Goal: Information Seeking & Learning: Learn about a topic

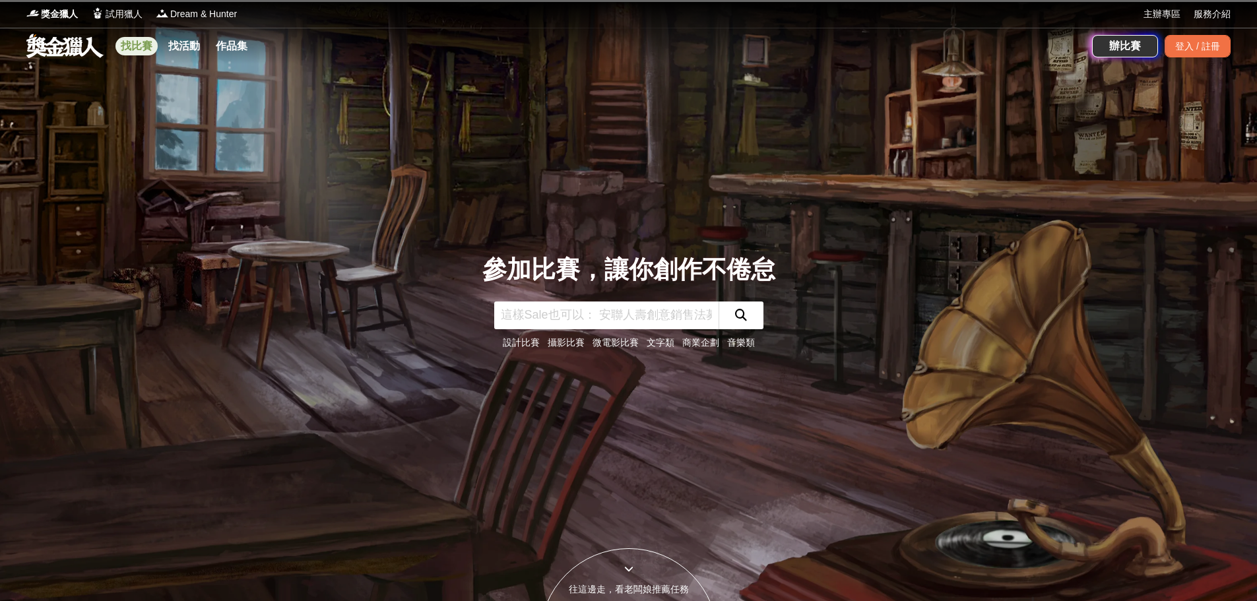
click at [140, 46] on link "找比賽" at bounding box center [136, 46] width 42 height 18
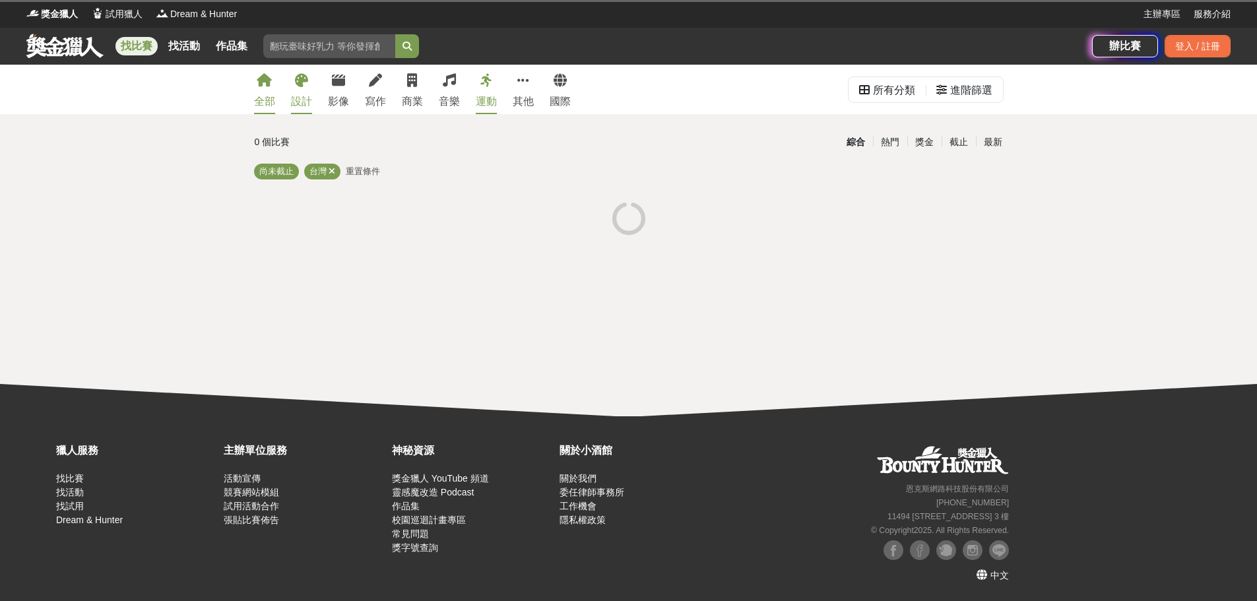
click at [292, 106] on div "設計" at bounding box center [301, 102] width 21 height 16
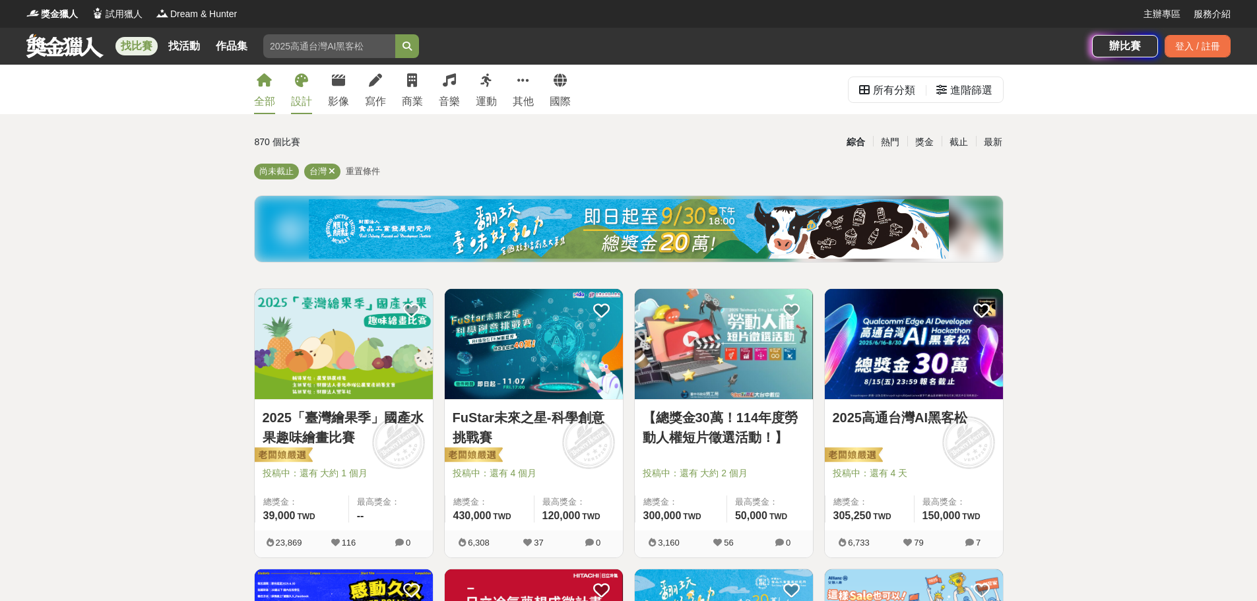
click at [302, 104] on div "設計" at bounding box center [301, 102] width 21 height 16
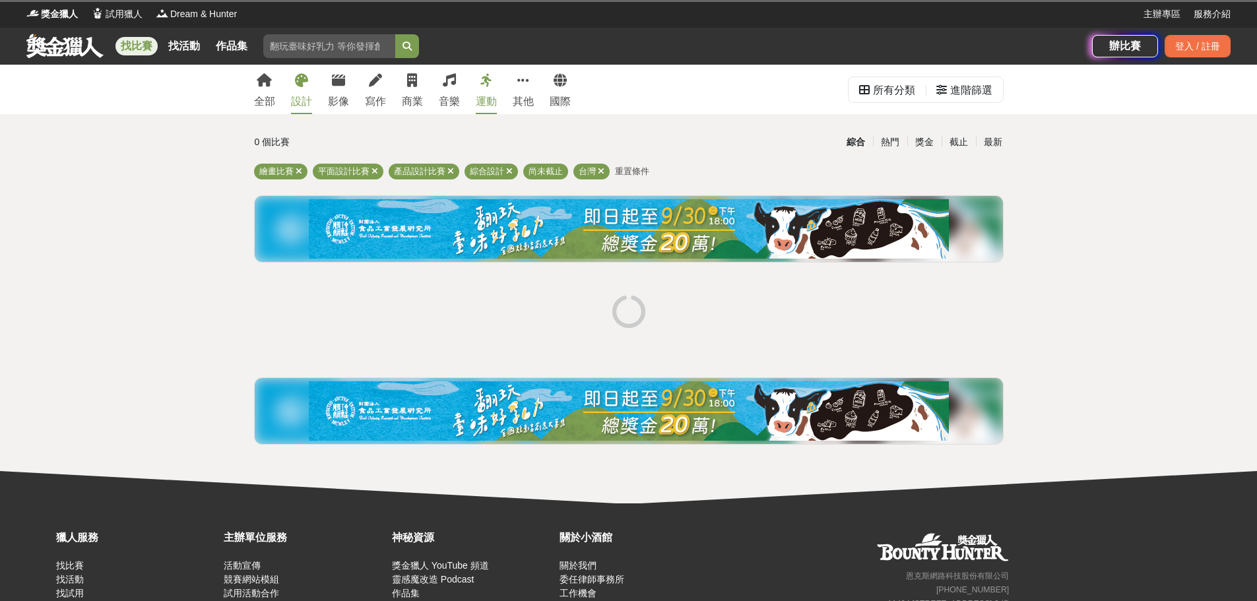
click at [486, 102] on div "運動" at bounding box center [486, 102] width 21 height 16
click at [532, 104] on div "其他" at bounding box center [523, 102] width 21 height 16
click at [262, 93] on link "全部" at bounding box center [264, 89] width 21 height 49
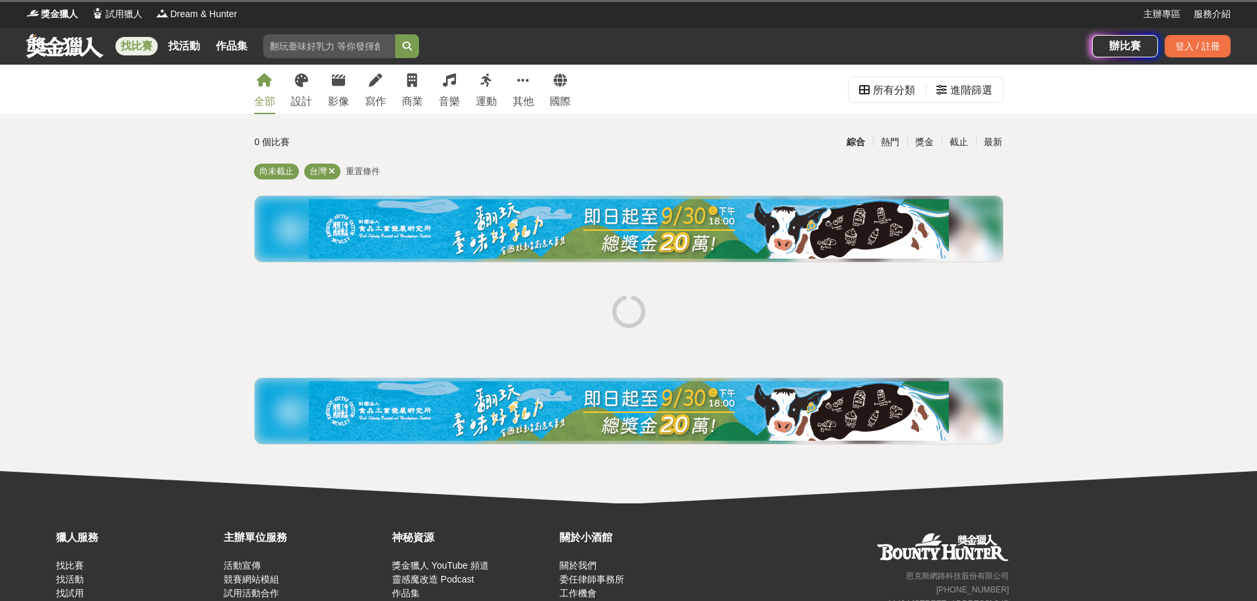
click at [364, 172] on span "重置條件" at bounding box center [363, 171] width 34 height 10
click at [306, 94] on div "設計" at bounding box center [301, 102] width 21 height 16
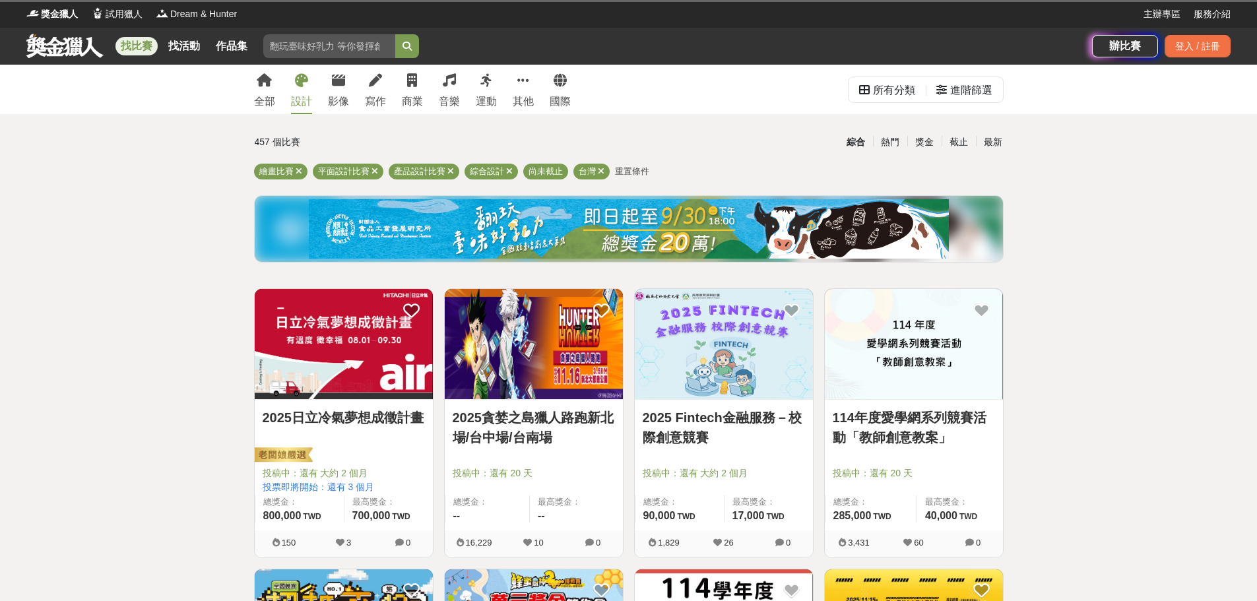
click at [300, 104] on div "設計" at bounding box center [301, 102] width 21 height 16
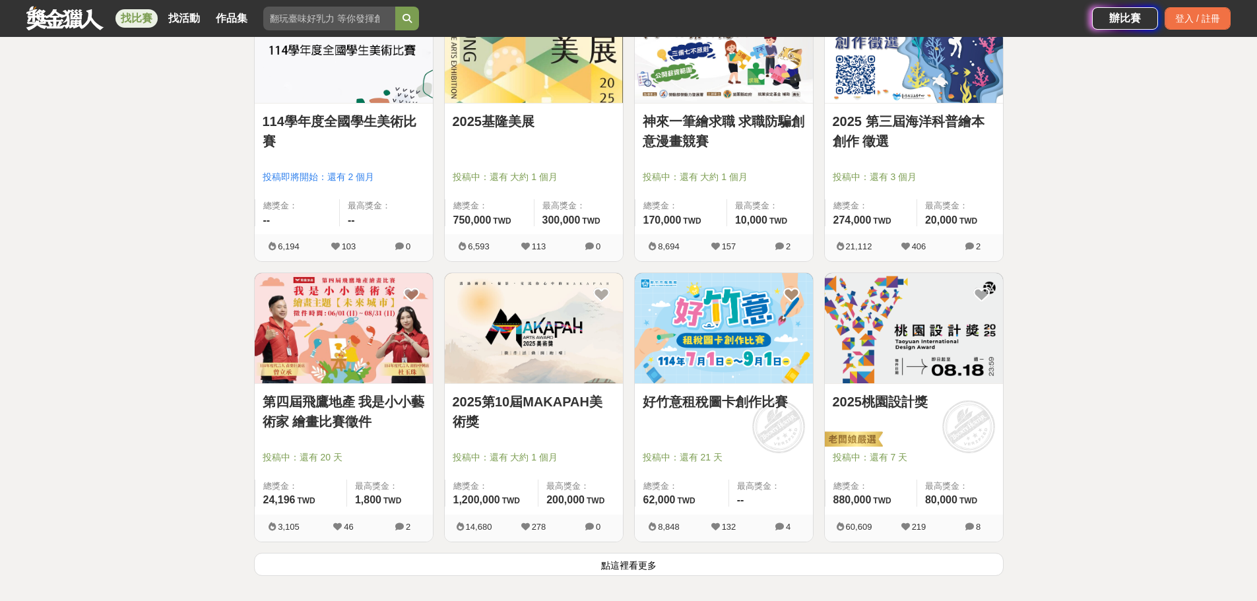
scroll to position [1452, 0]
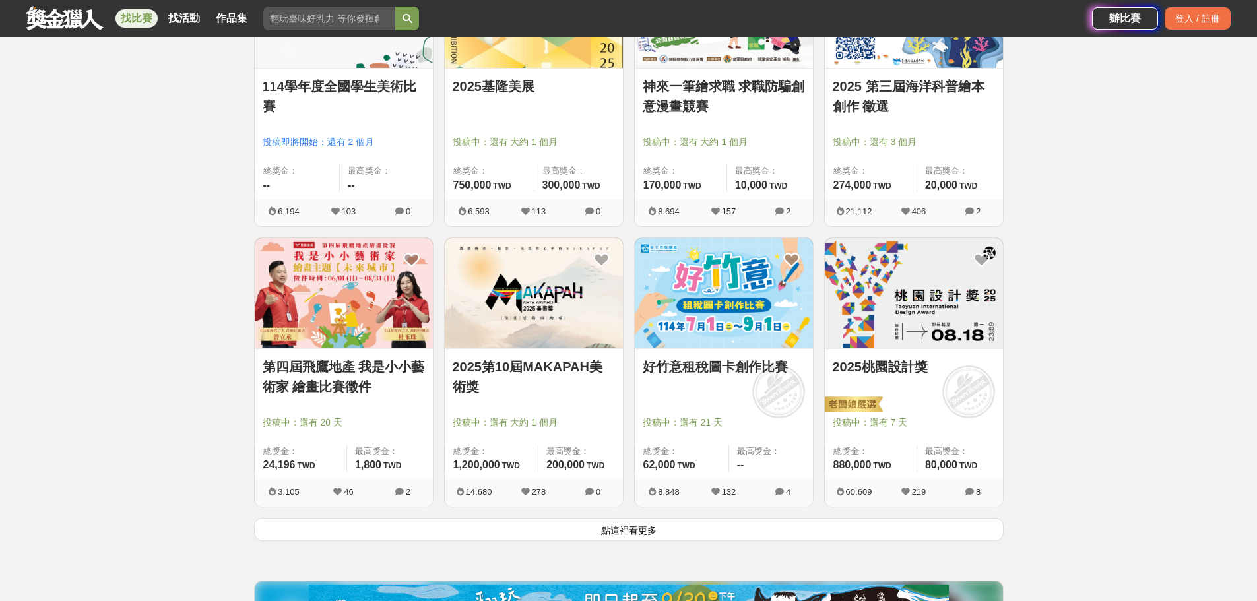
click at [590, 537] on button "點這裡看更多" at bounding box center [629, 529] width 750 height 23
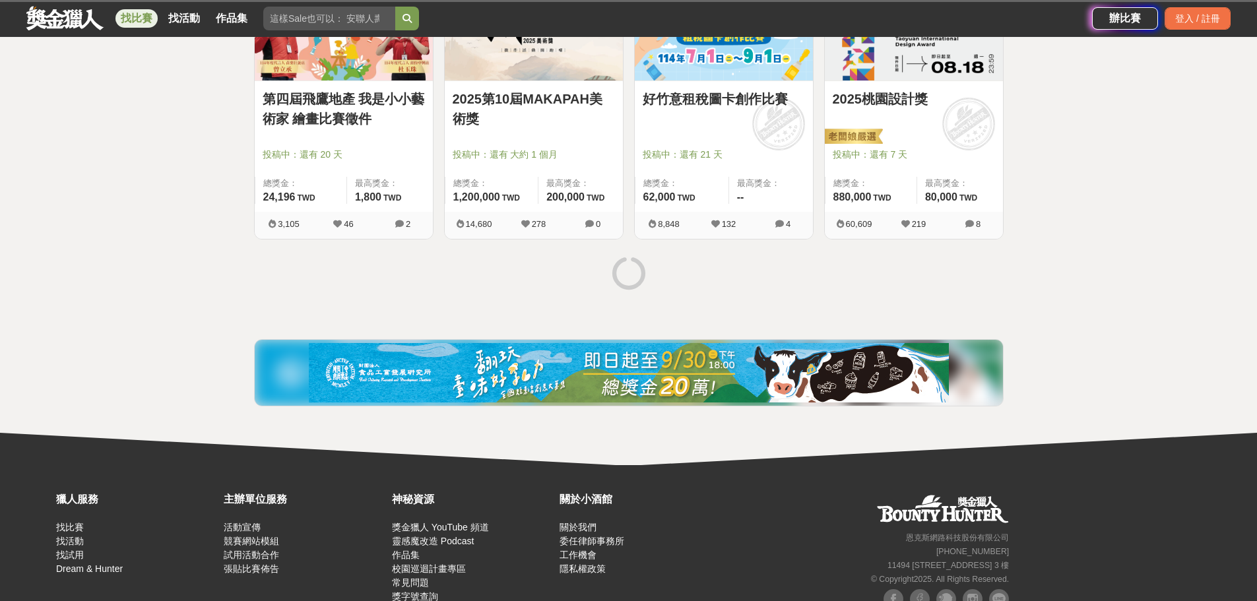
scroll to position [1769, 0]
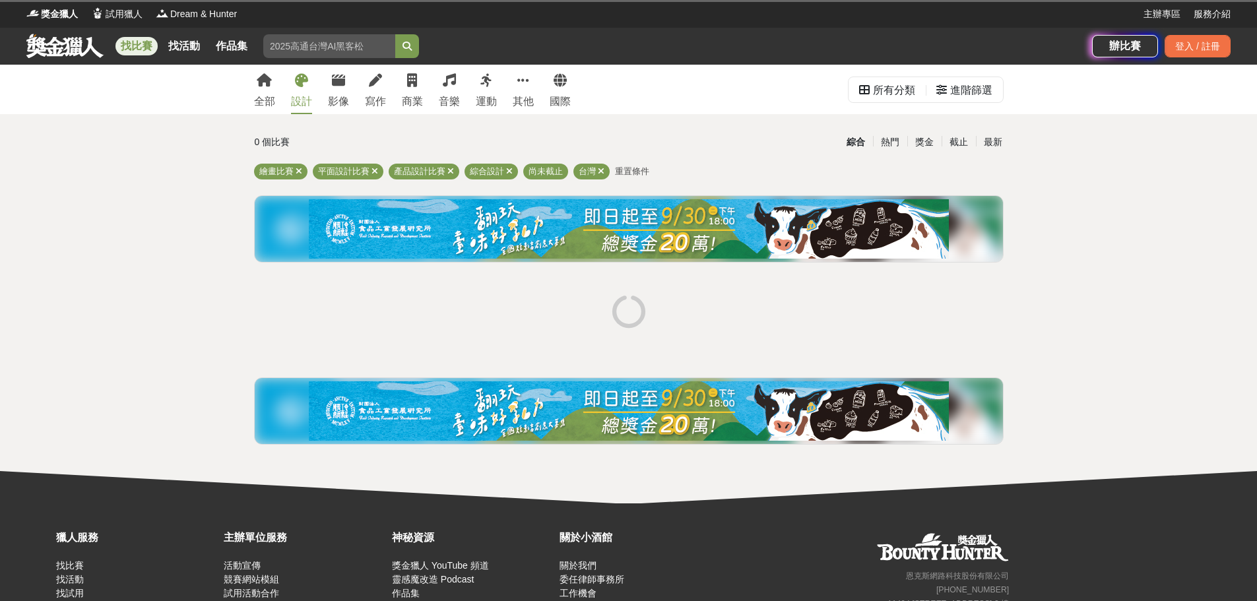
click at [299, 104] on div "設計" at bounding box center [301, 102] width 21 height 16
click at [185, 49] on link "找活動" at bounding box center [184, 46] width 42 height 18
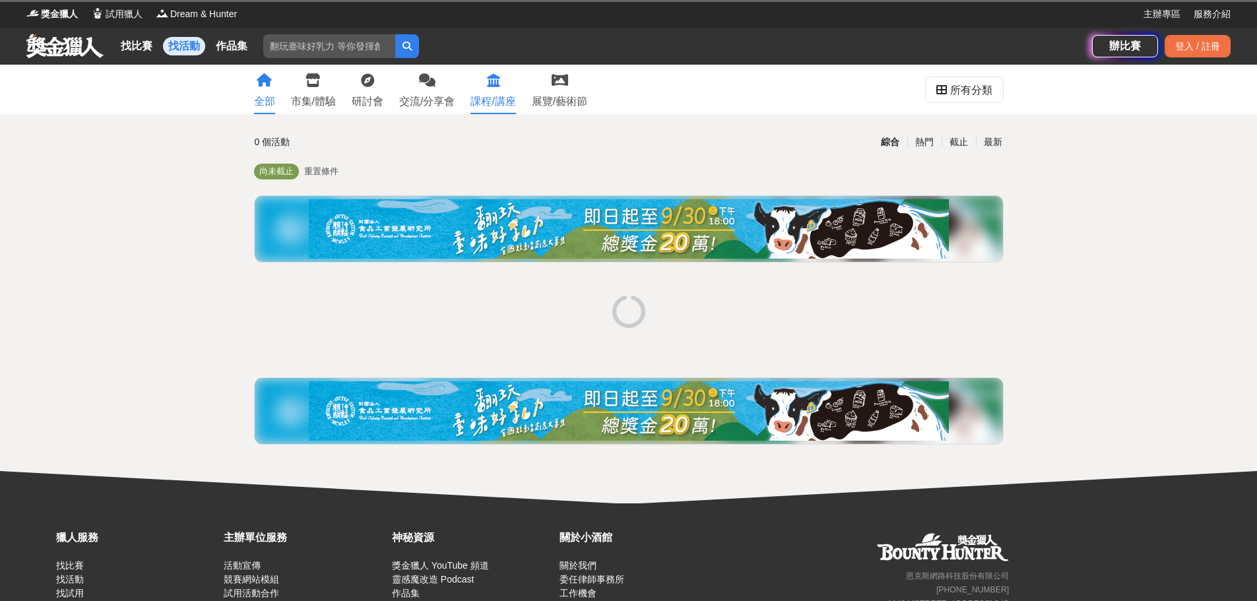
click at [492, 108] on div "課程/講座" at bounding box center [493, 102] width 45 height 16
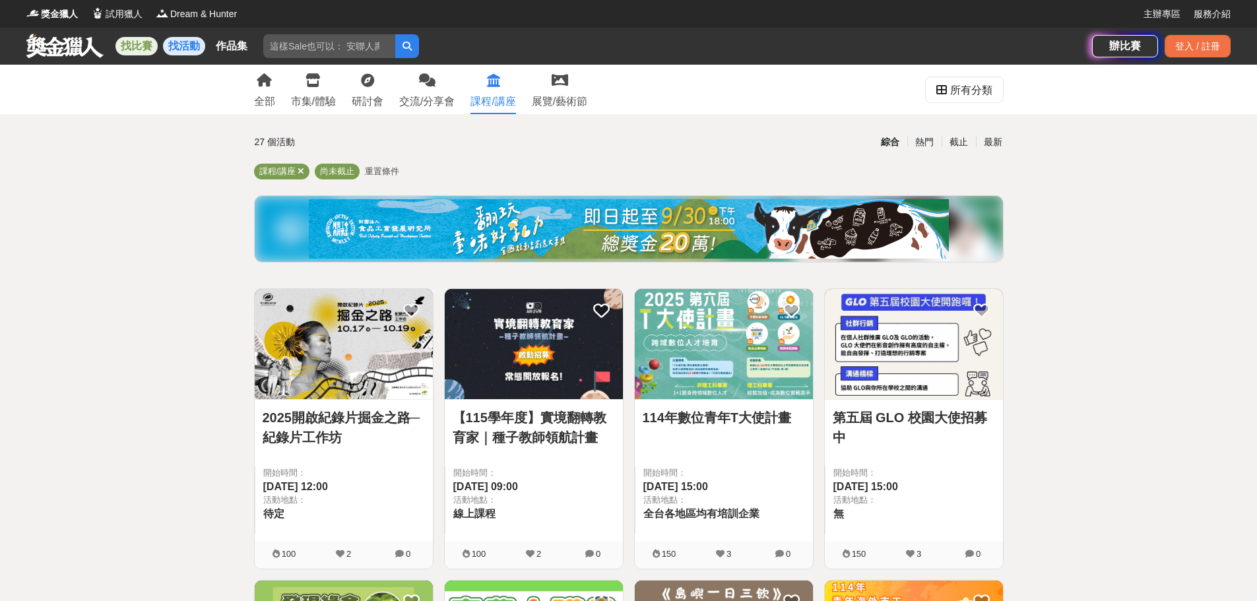
click at [152, 50] on link "找比賽" at bounding box center [136, 46] width 42 height 18
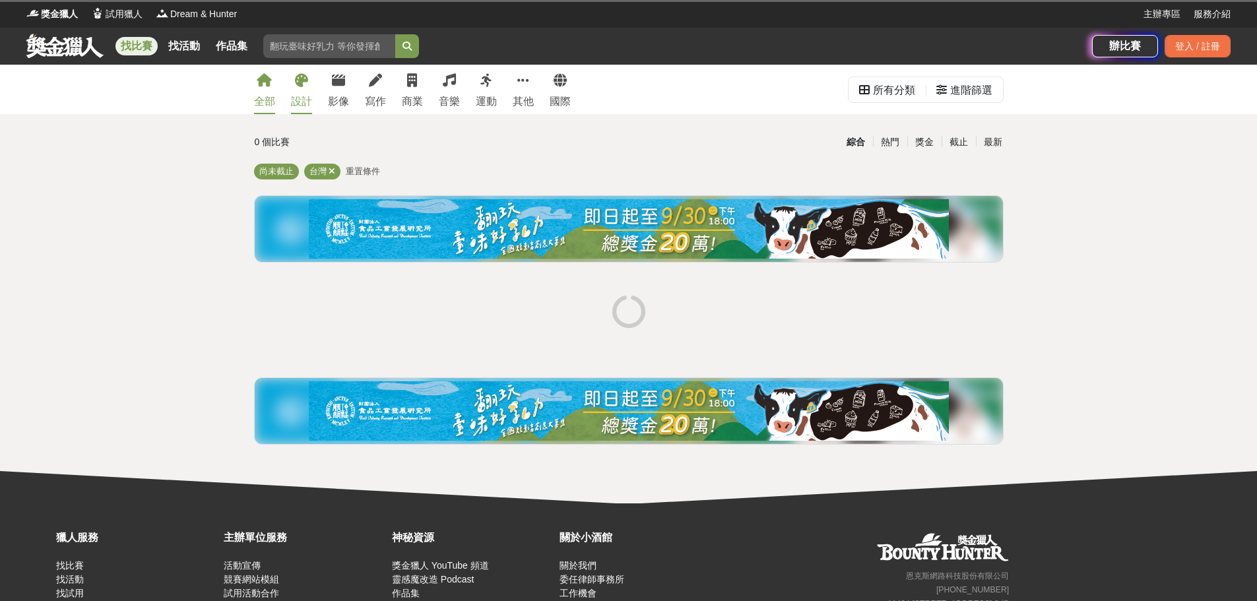
click at [304, 105] on div "設計" at bounding box center [301, 102] width 21 height 16
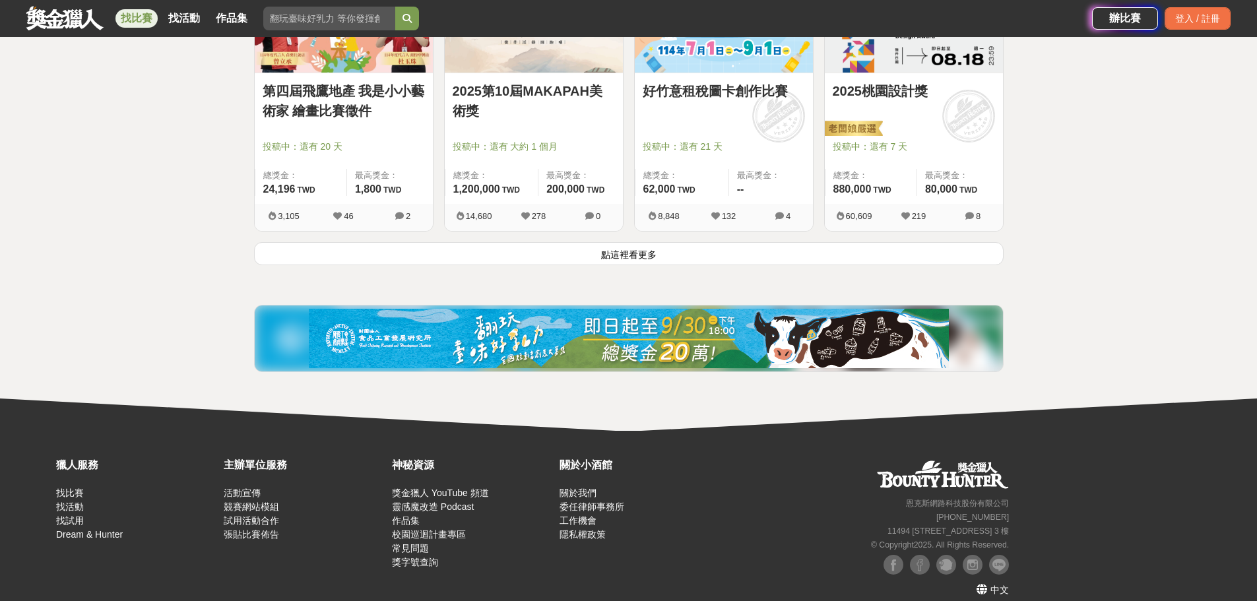
scroll to position [1742, 0]
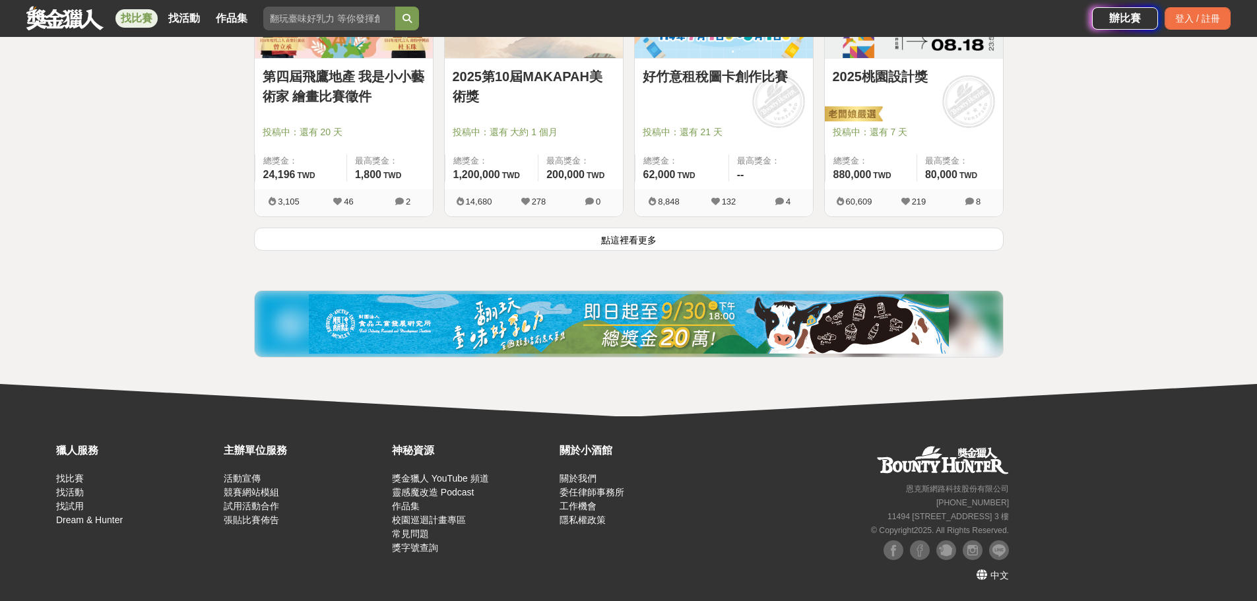
click at [415, 237] on button "點這裡看更多" at bounding box center [629, 239] width 750 height 23
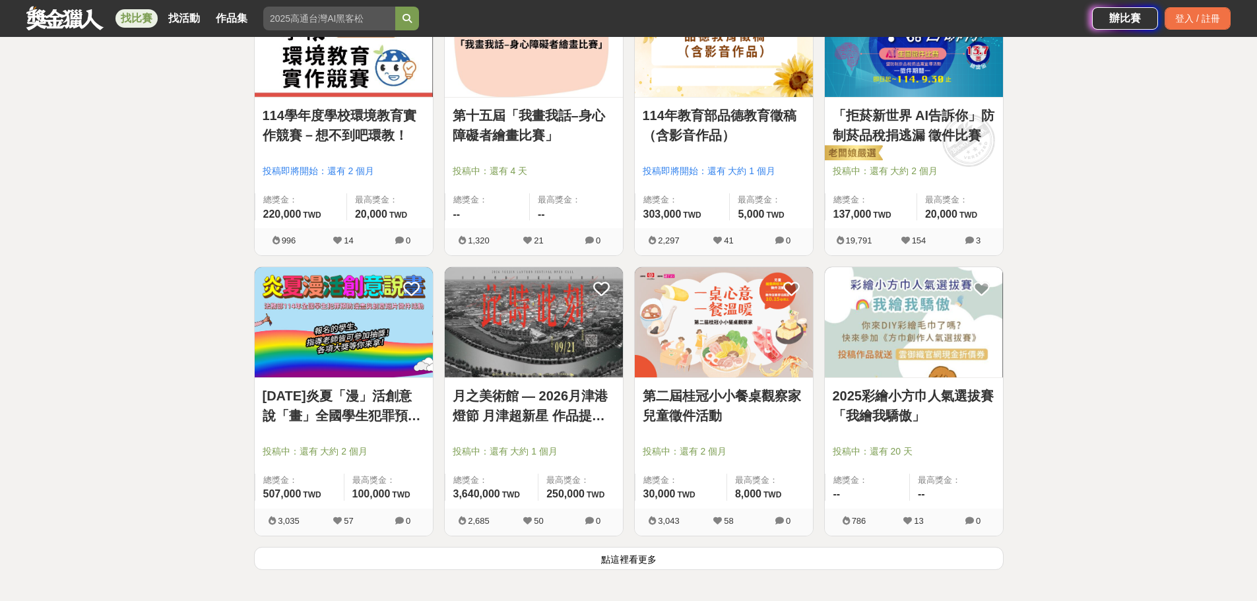
scroll to position [3128, 0]
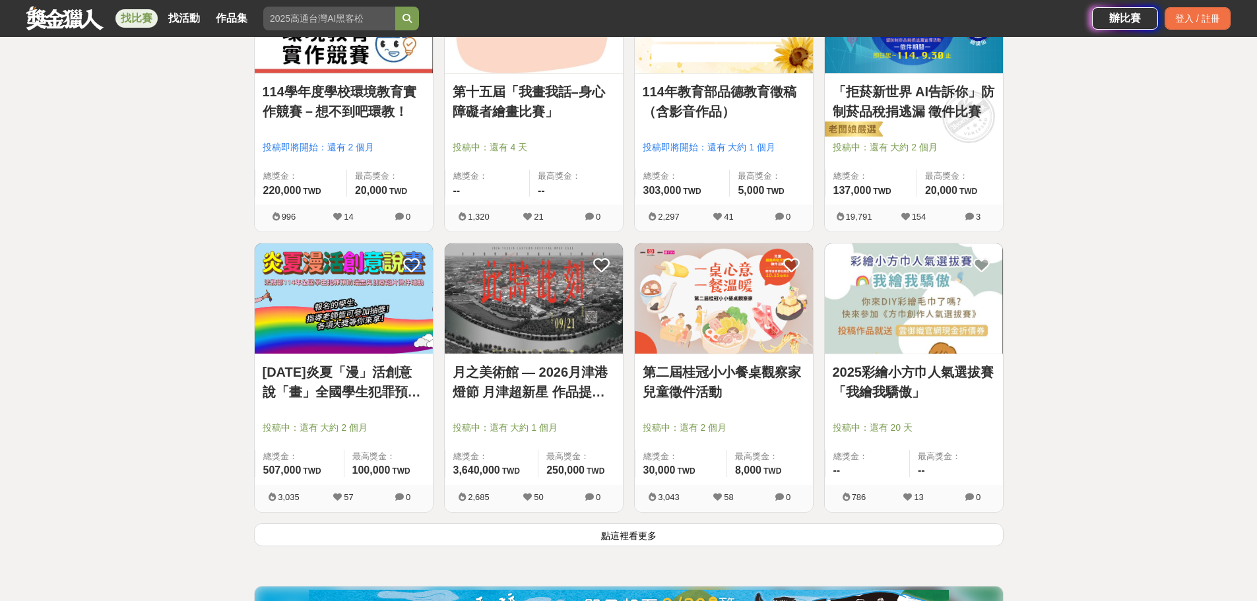
click at [408, 529] on button "點這裡看更多" at bounding box center [629, 534] width 750 height 23
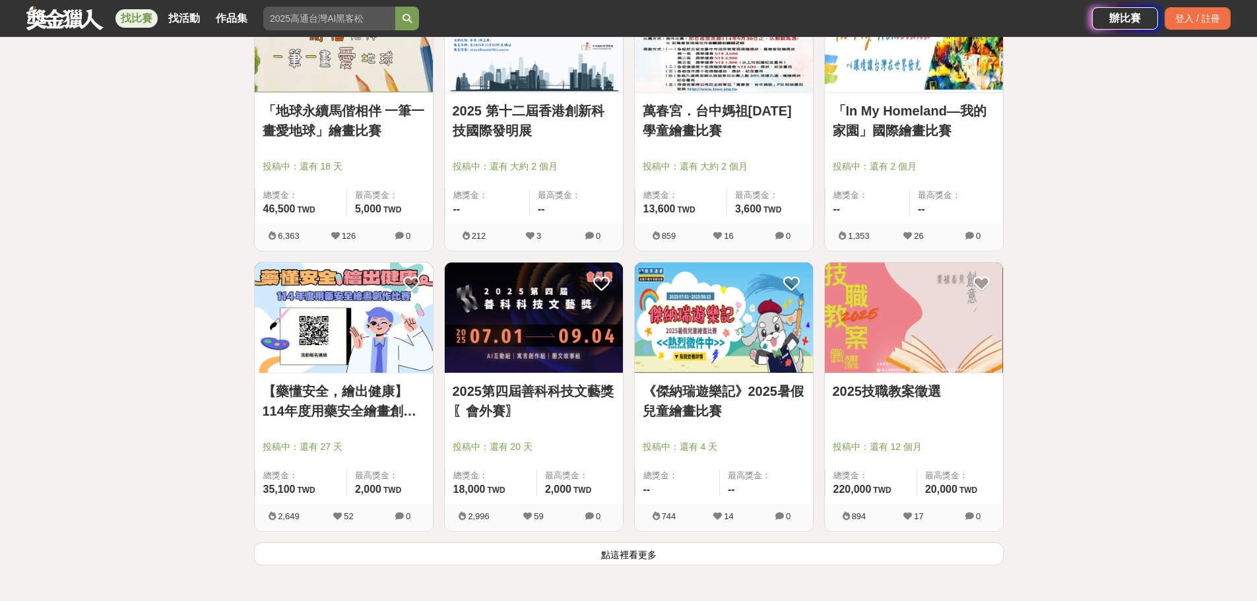
scroll to position [4844, 0]
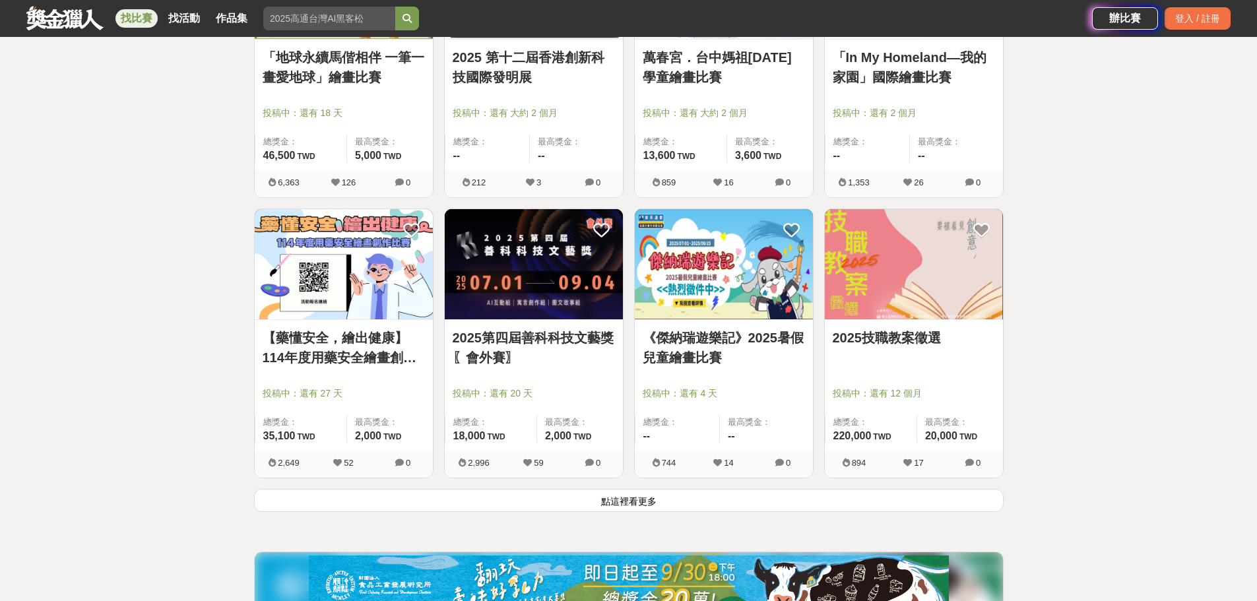
click at [379, 495] on button "點這裡看更多" at bounding box center [629, 500] width 750 height 23
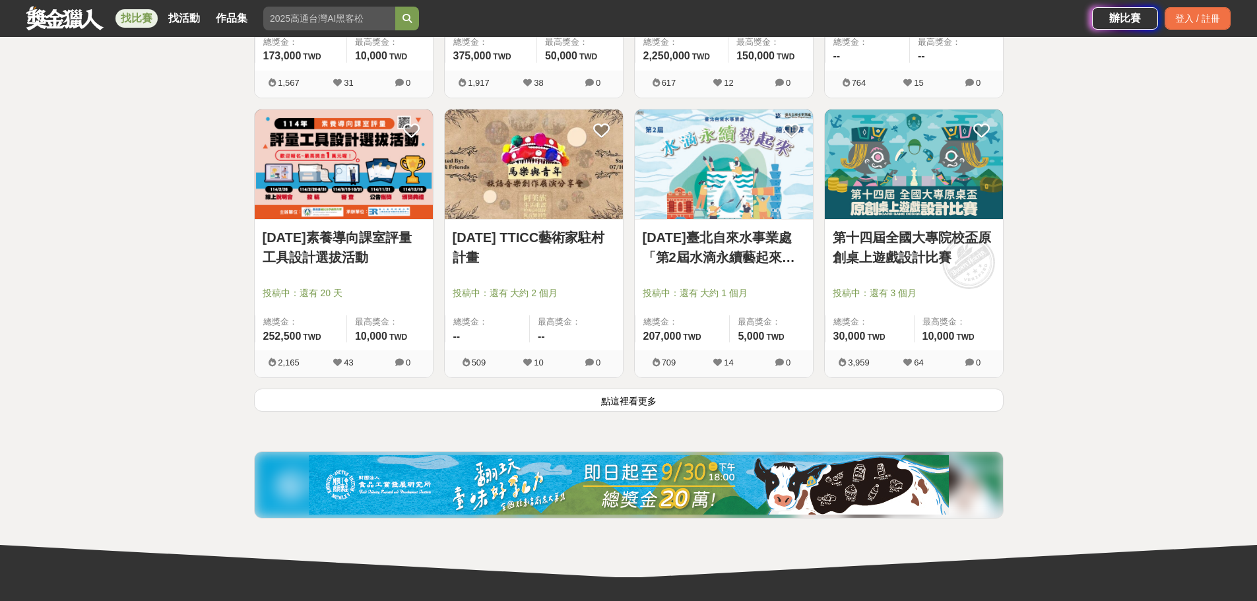
scroll to position [6626, 0]
click at [332, 405] on button "點這裡看更多" at bounding box center [629, 399] width 750 height 23
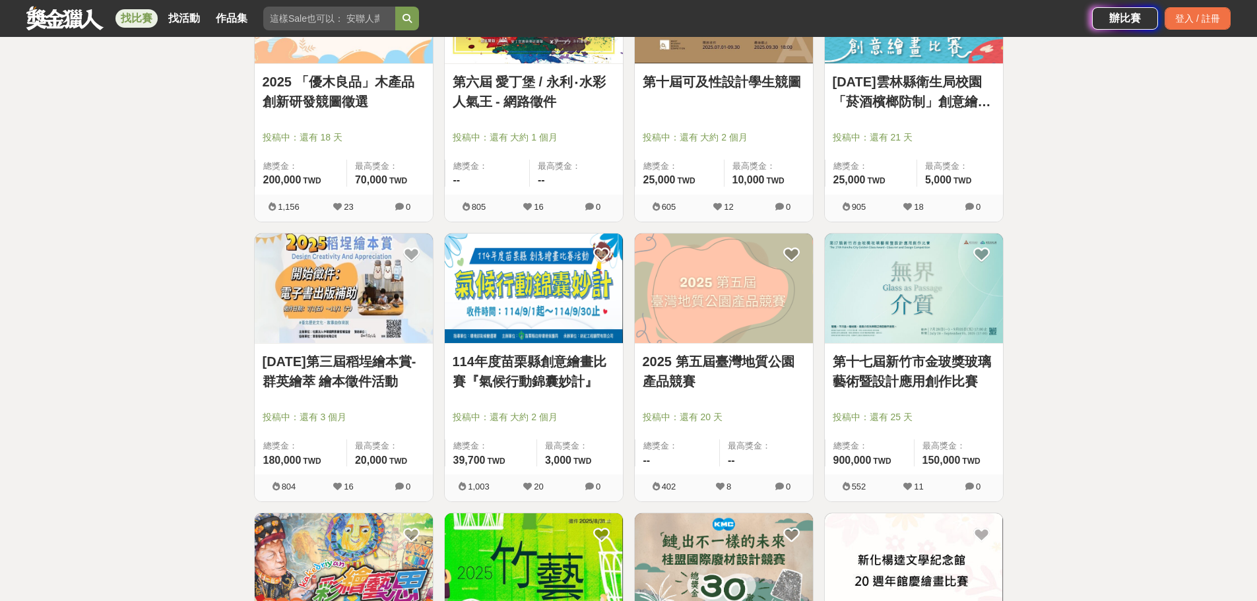
scroll to position [7352, 0]
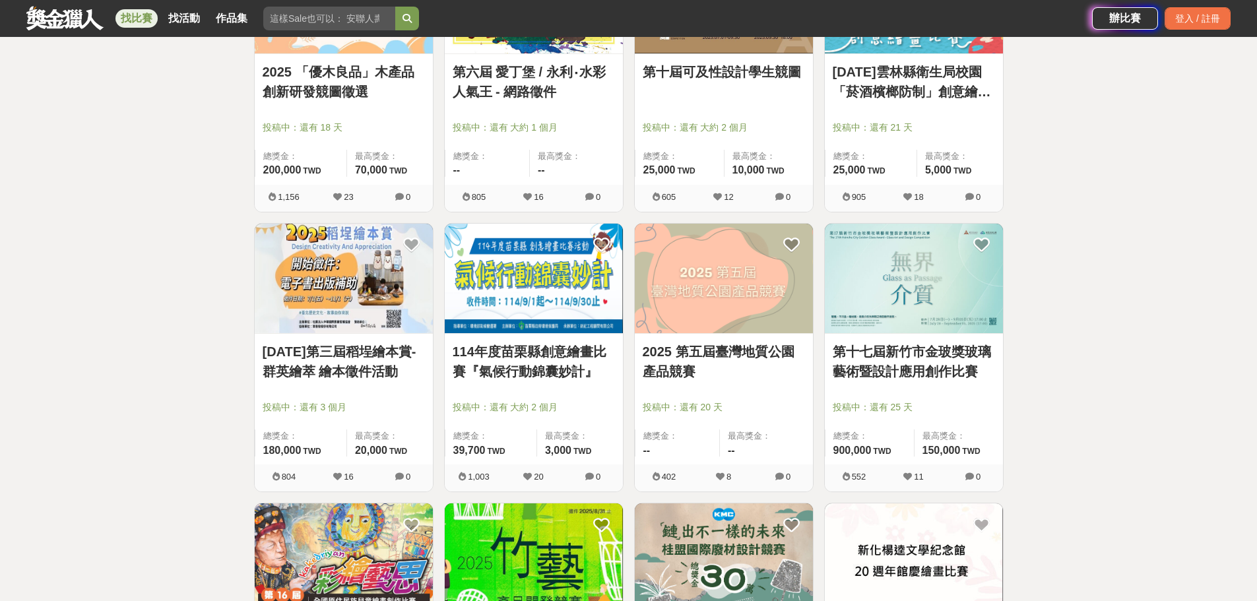
click at [549, 378] on link "114年度苗栗縣創意繪畫比賽『氣候行動錦囊妙計』" at bounding box center [534, 362] width 162 height 40
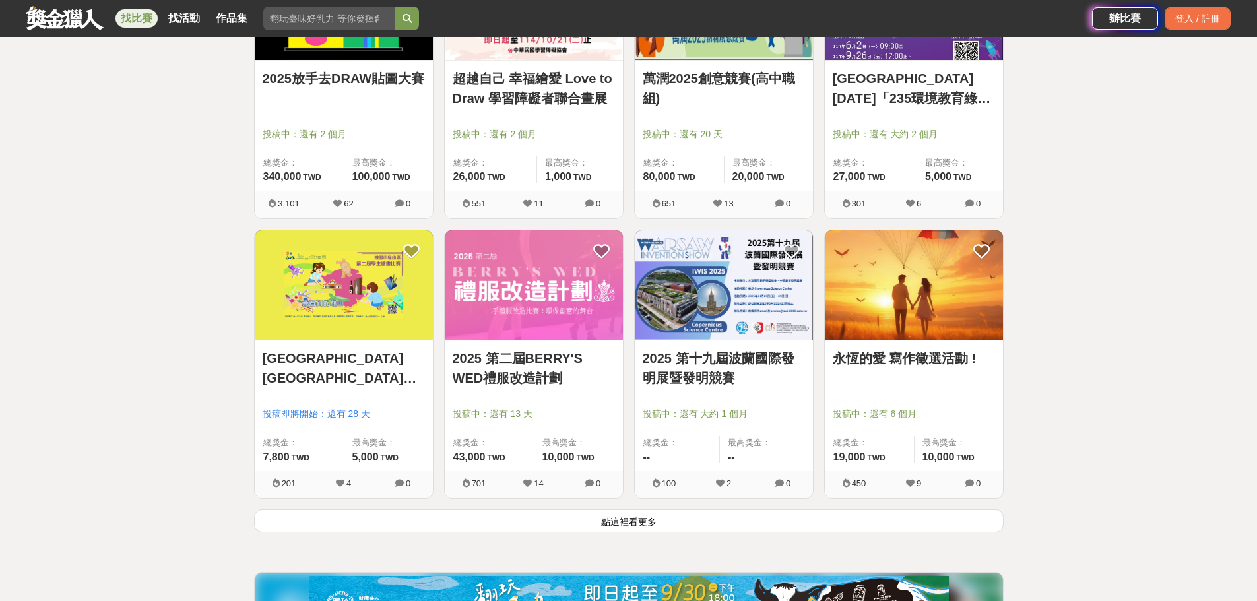
scroll to position [8210, 0]
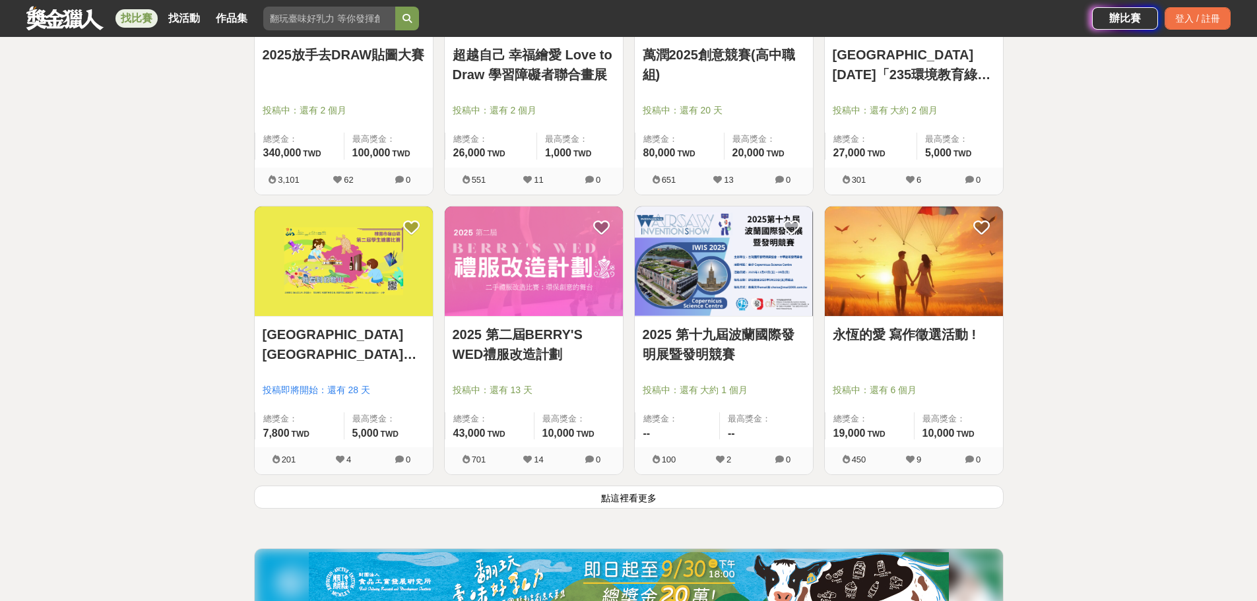
click at [606, 499] on button "點這裡看更多" at bounding box center [629, 497] width 750 height 23
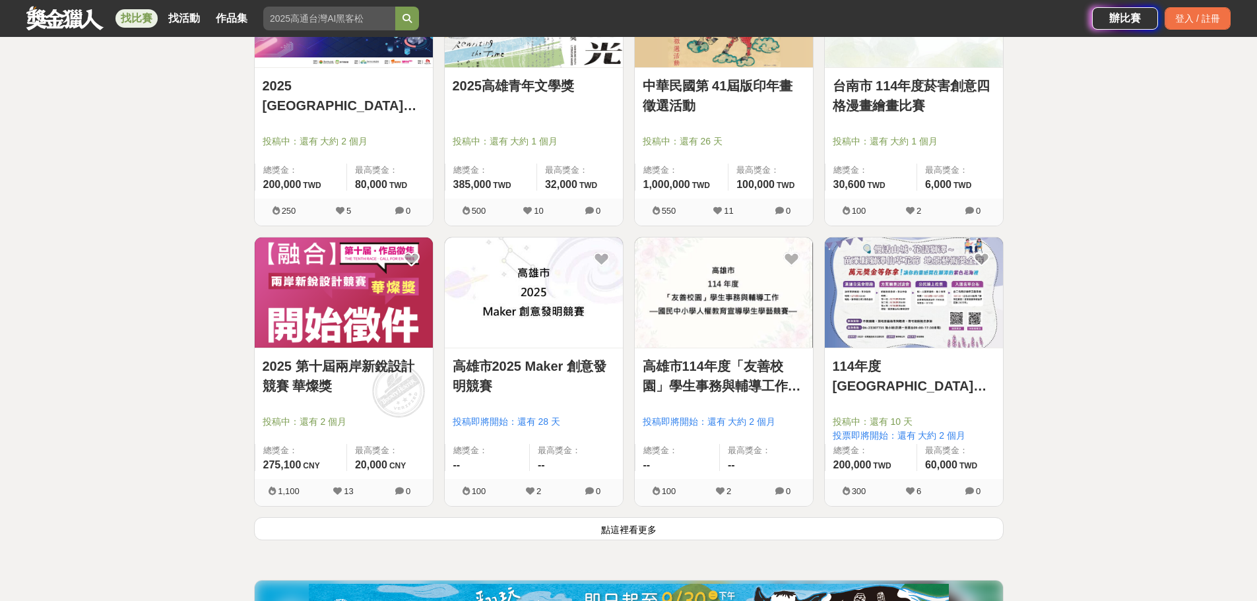
scroll to position [9926, 0]
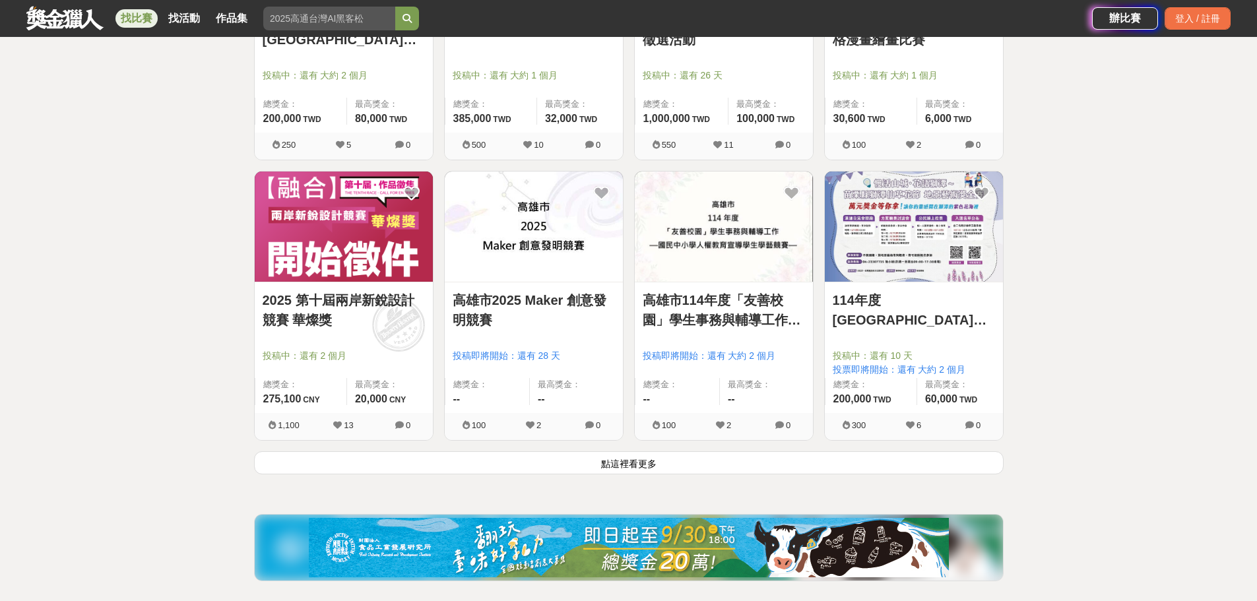
click at [642, 465] on button "點這裡看更多" at bounding box center [629, 462] width 750 height 23
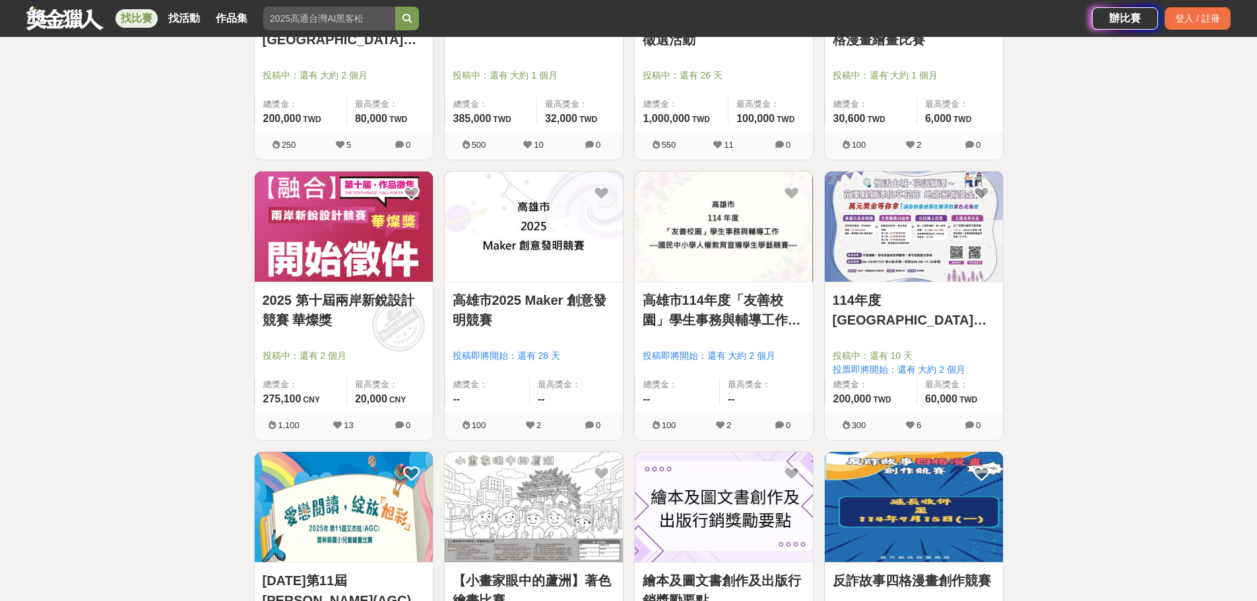
click at [973, 317] on link "114年度[GEOGRAPHIC_DATA]社區營造及村落文化發展計畫「[GEOGRAPHIC_DATA]―藝起動起來」地景藝術獎金賽＆人氣投票!" at bounding box center [914, 310] width 162 height 40
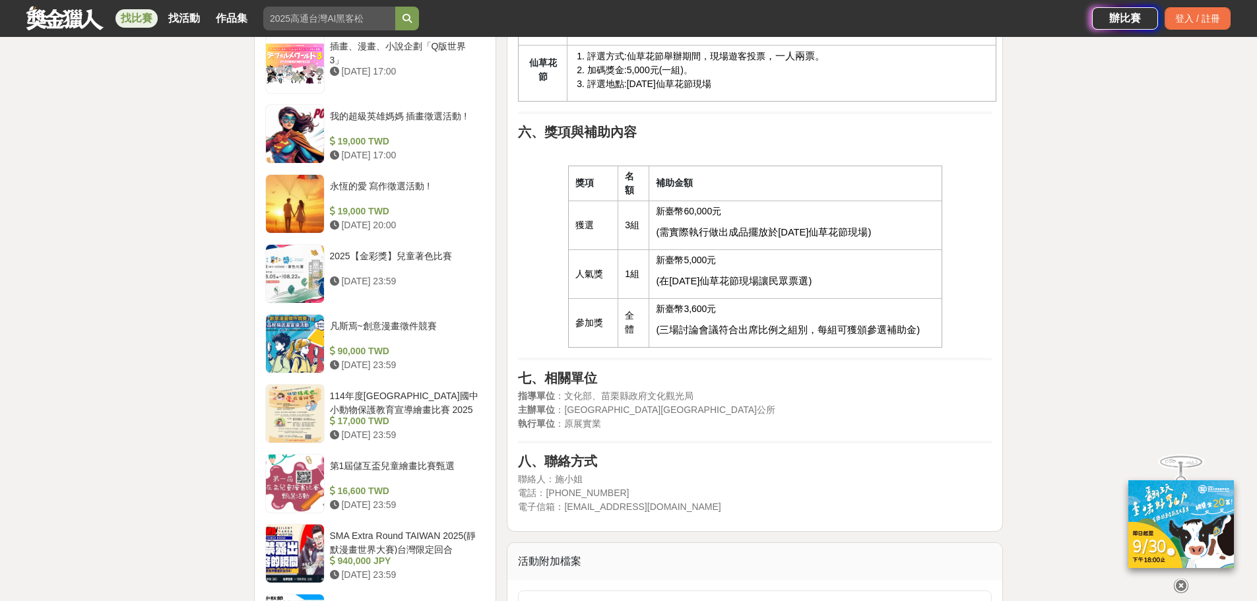
scroll to position [1584, 0]
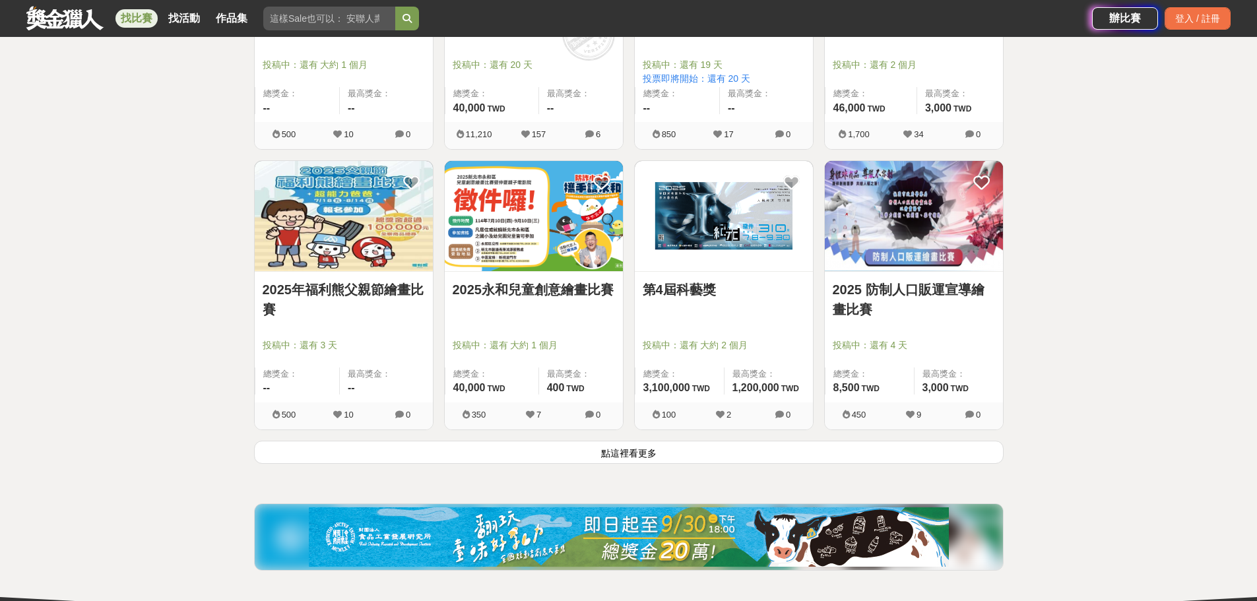
scroll to position [11641, 0]
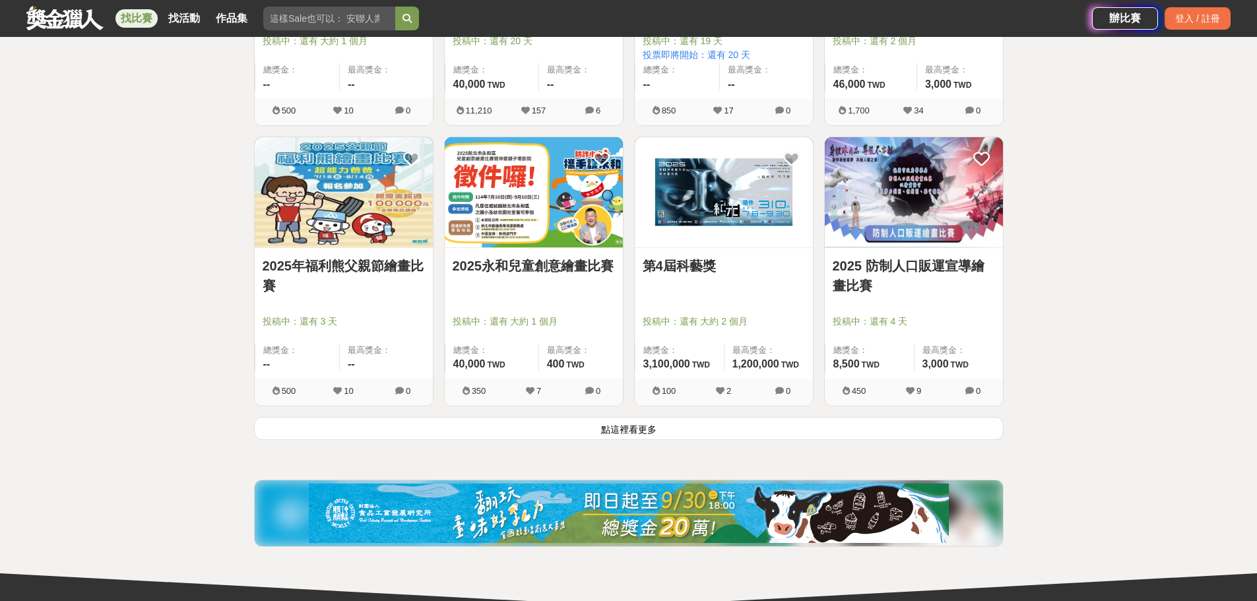
click at [669, 428] on button "點這裡看更多" at bounding box center [629, 428] width 750 height 23
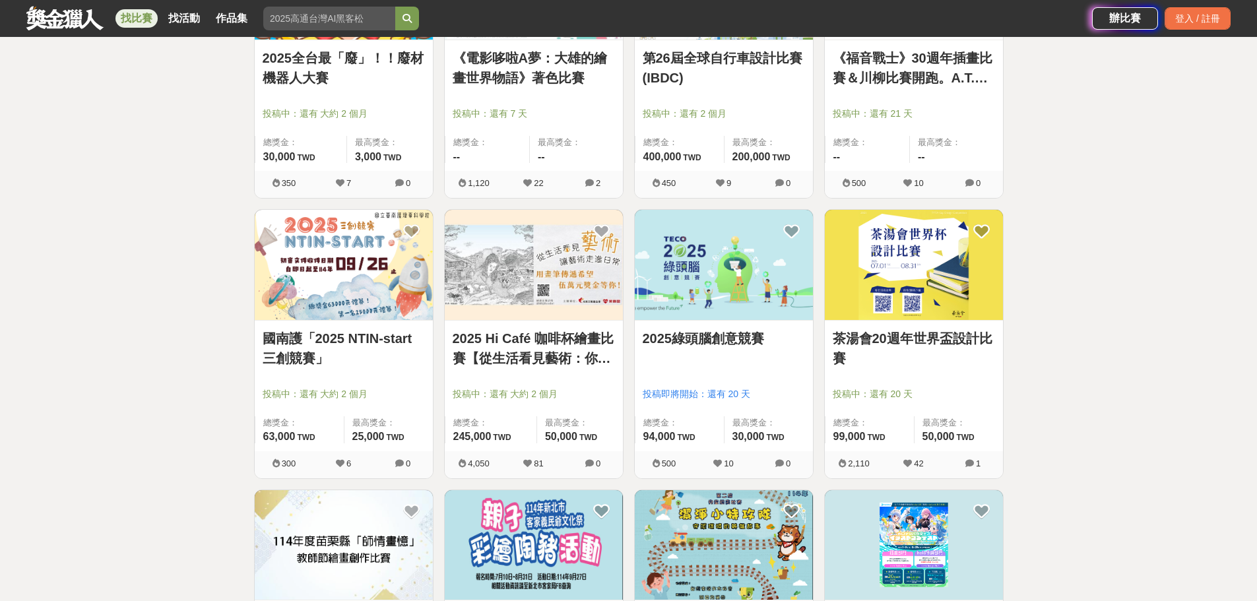
scroll to position [12433, 0]
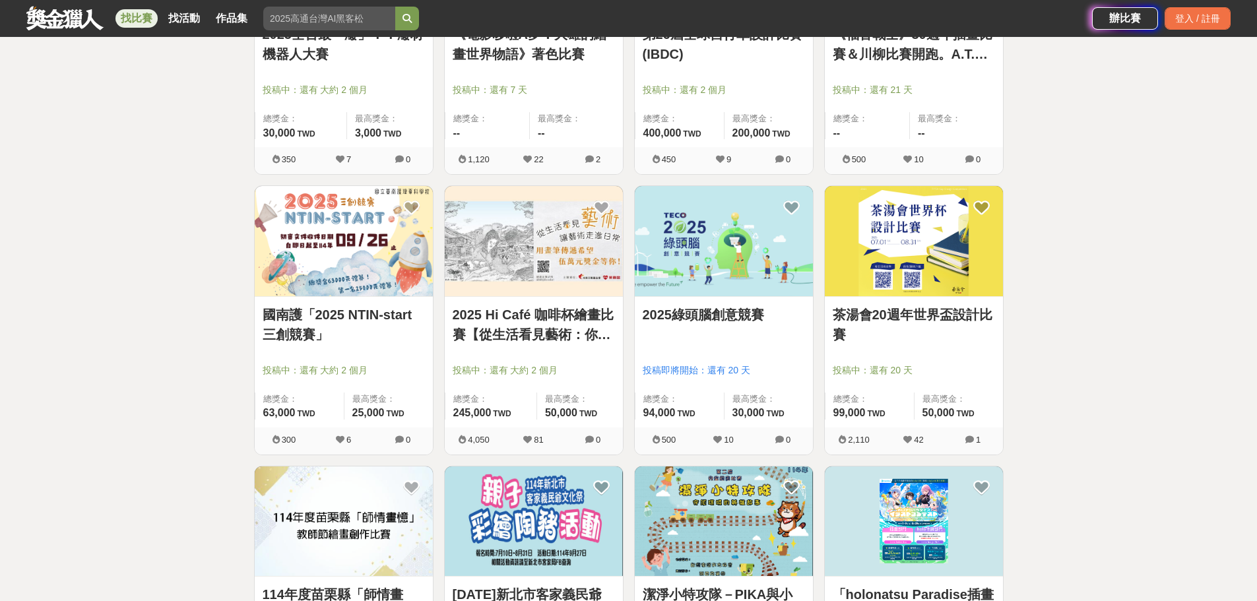
click at [888, 314] on link "茶湯會20週年世界盃設計比賽" at bounding box center [914, 325] width 162 height 40
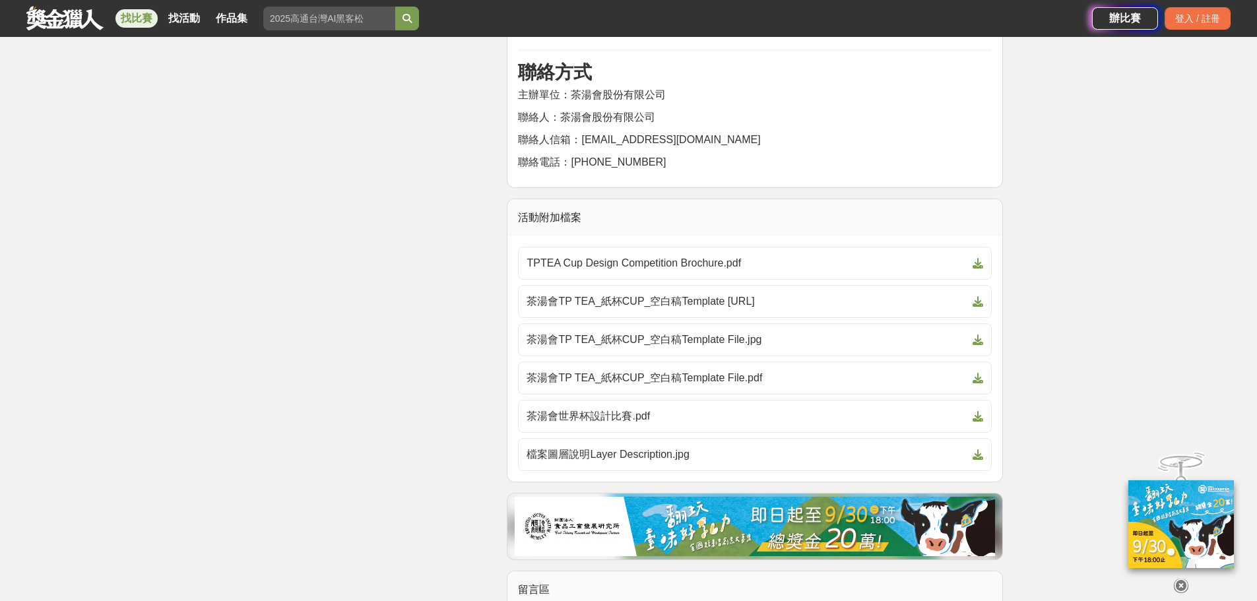
scroll to position [2112, 0]
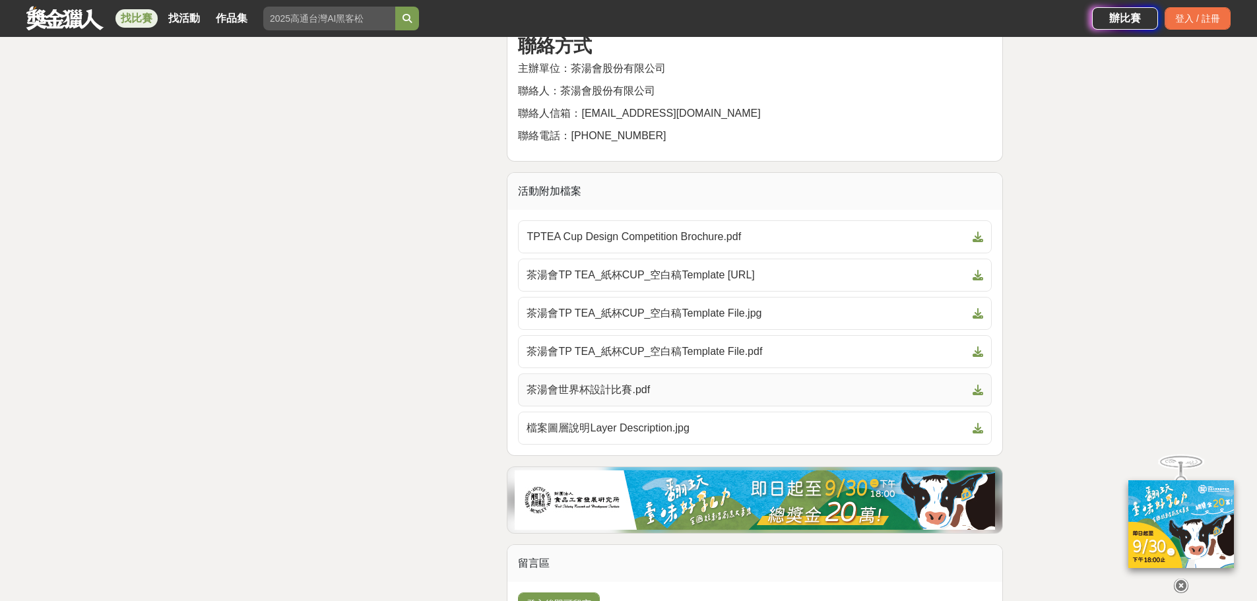
click at [612, 389] on span "茶湯會世界杯設計比賽.pdf" at bounding box center [747, 390] width 441 height 16
click at [586, 422] on span "檔案圖層說明Layer Description.jpg" at bounding box center [747, 428] width 441 height 16
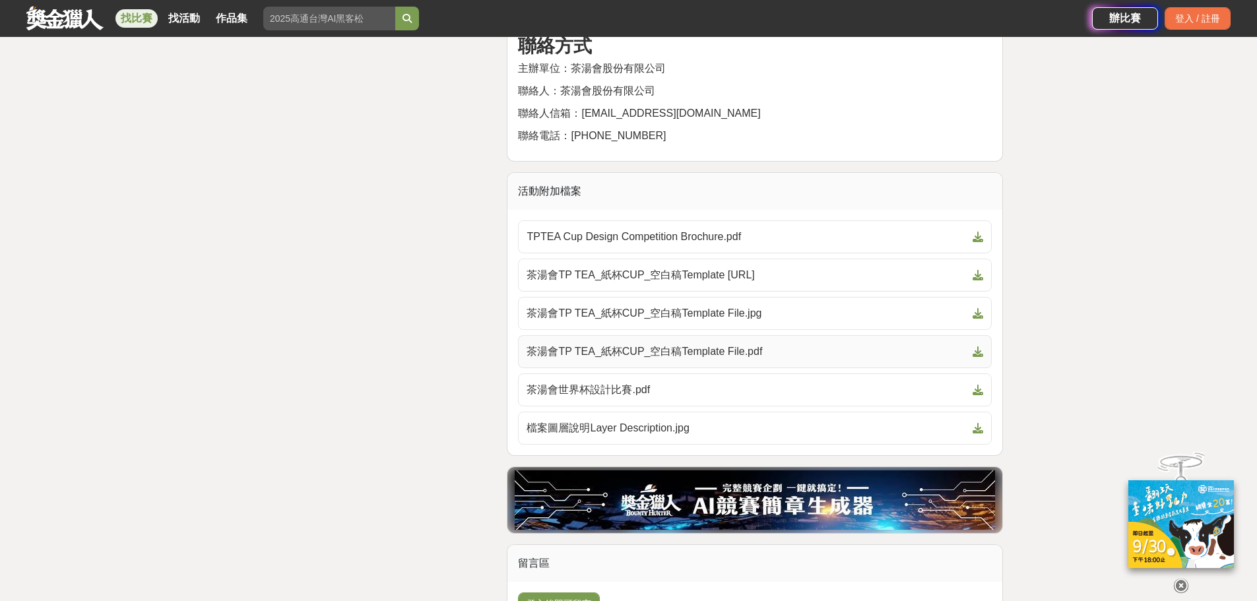
click at [622, 357] on span "茶湯會TP TEA_紙杯CUP_空白稿Template File.pdf" at bounding box center [747, 352] width 441 height 16
click at [644, 323] on link "茶湯會TP TEA_紙杯CUP_空白稿Template File.jpg" at bounding box center [755, 313] width 474 height 33
click at [659, 282] on span "茶湯會TP TEA_紙杯CUP_空白稿Template [URL]" at bounding box center [747, 275] width 441 height 16
click at [680, 242] on span "TPTEA Cup Design Competition Brochure.pdf" at bounding box center [747, 237] width 441 height 16
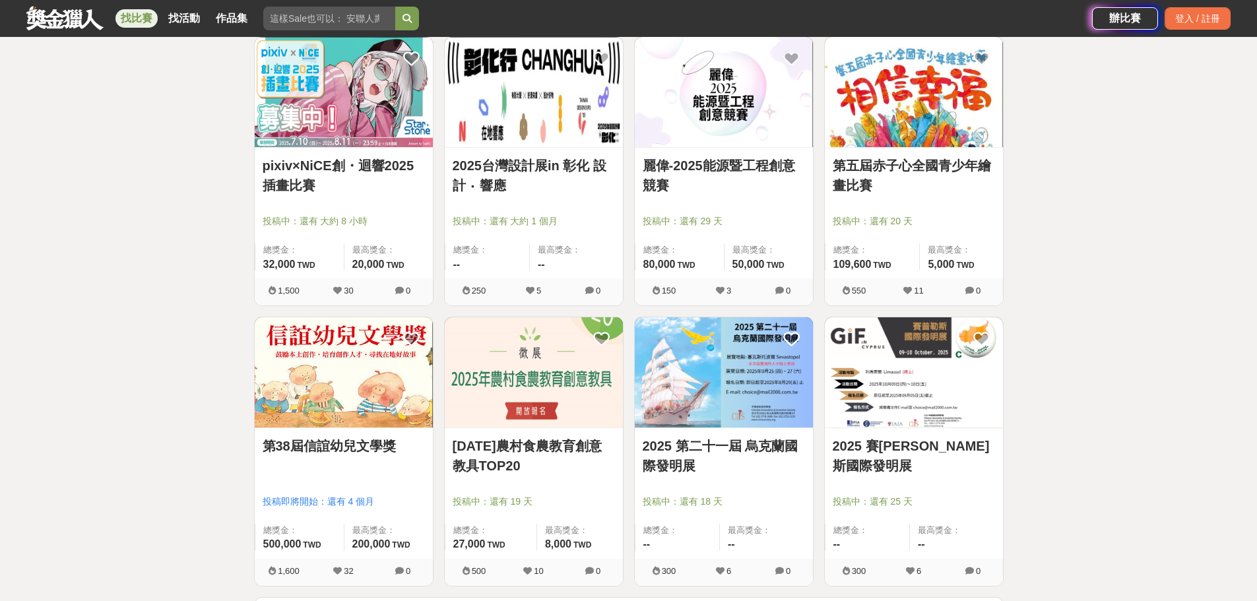
scroll to position [13225, 0]
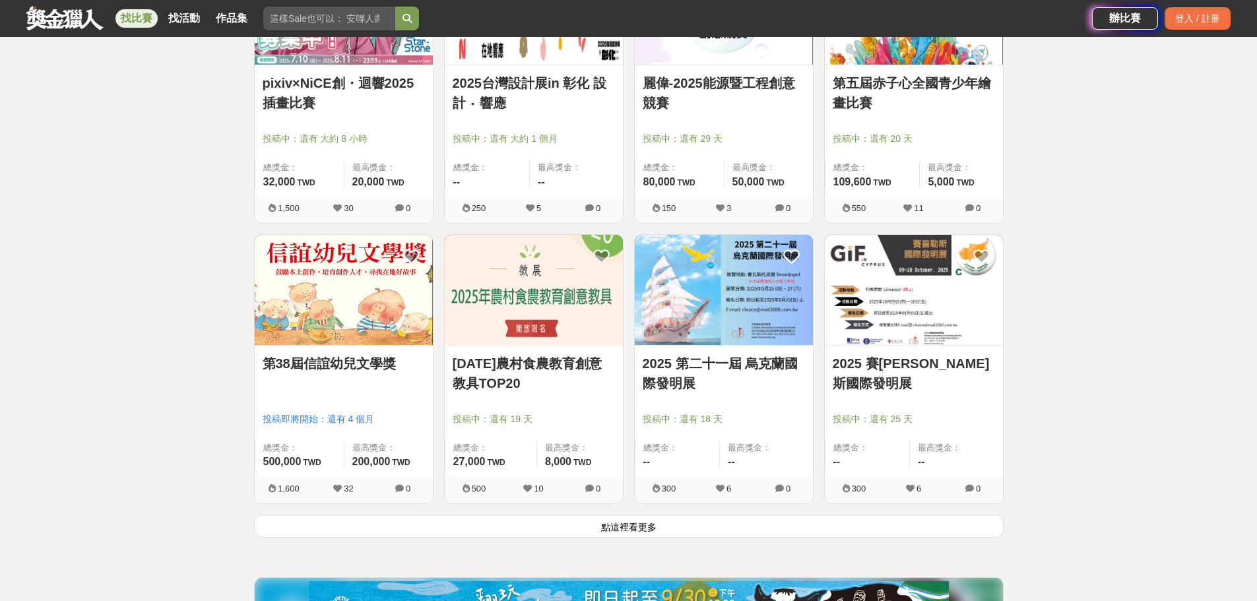
click at [637, 528] on button "點這裡看更多" at bounding box center [629, 526] width 750 height 23
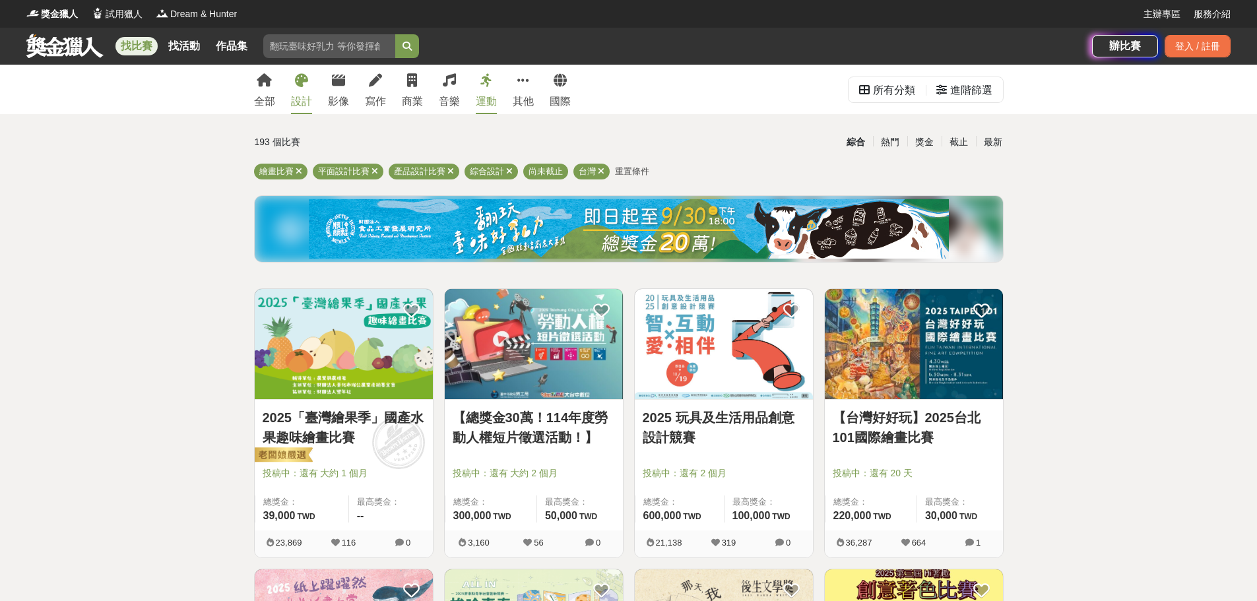
click at [482, 105] on div "運動" at bounding box center [486, 102] width 21 height 16
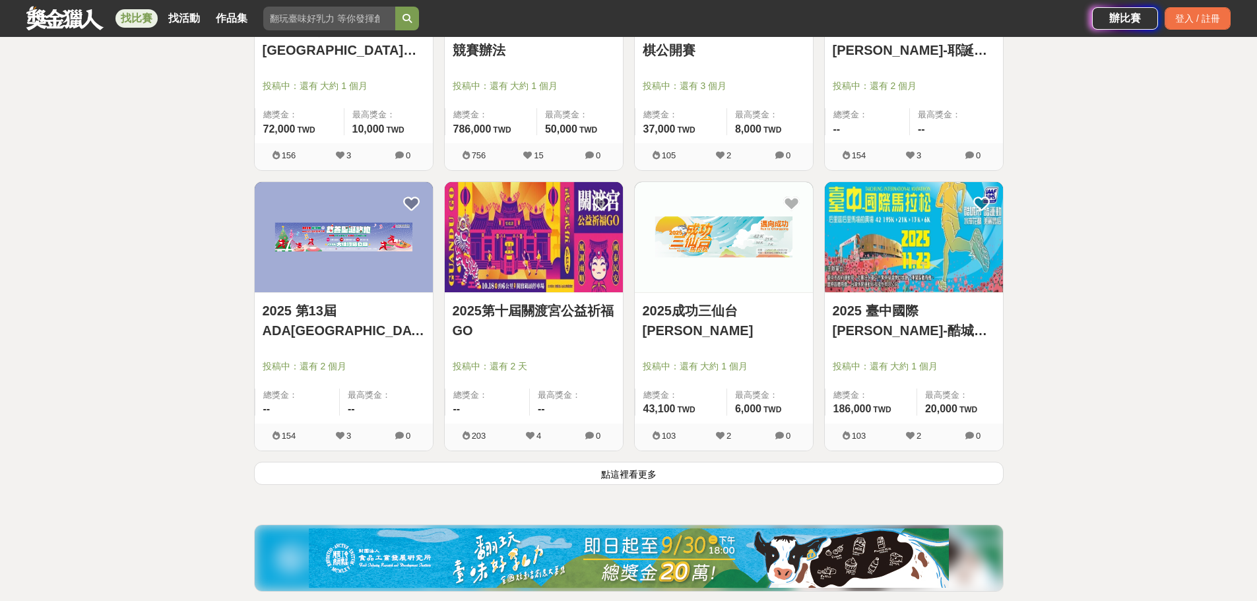
scroll to position [1518, 0]
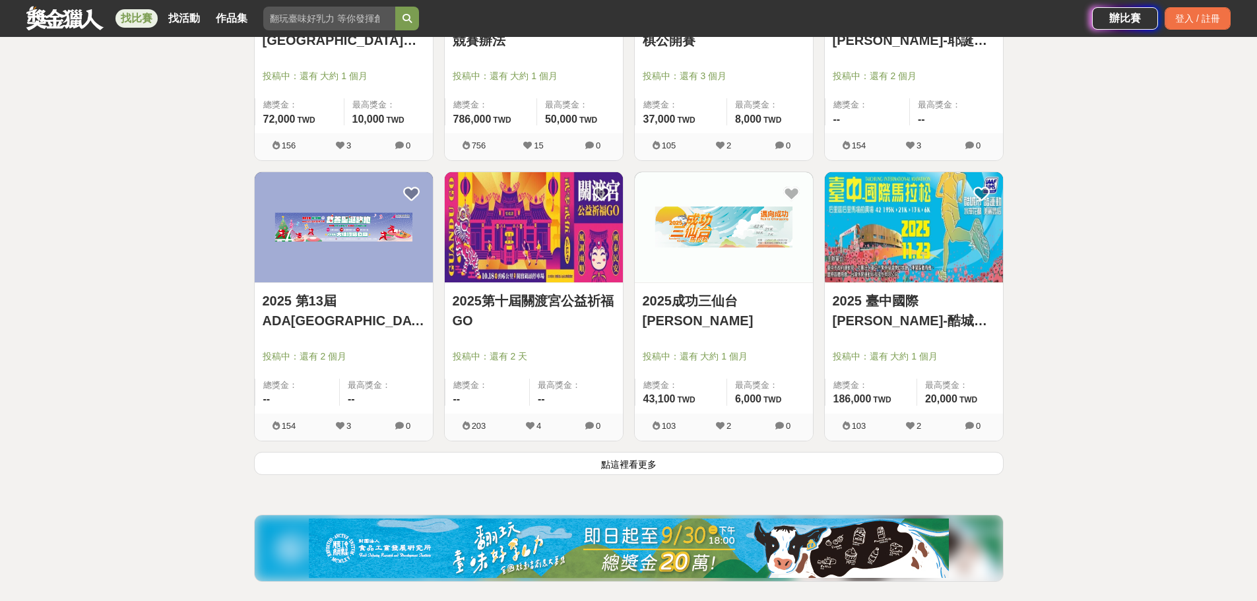
click at [488, 471] on button "點這裡看更多" at bounding box center [629, 463] width 750 height 23
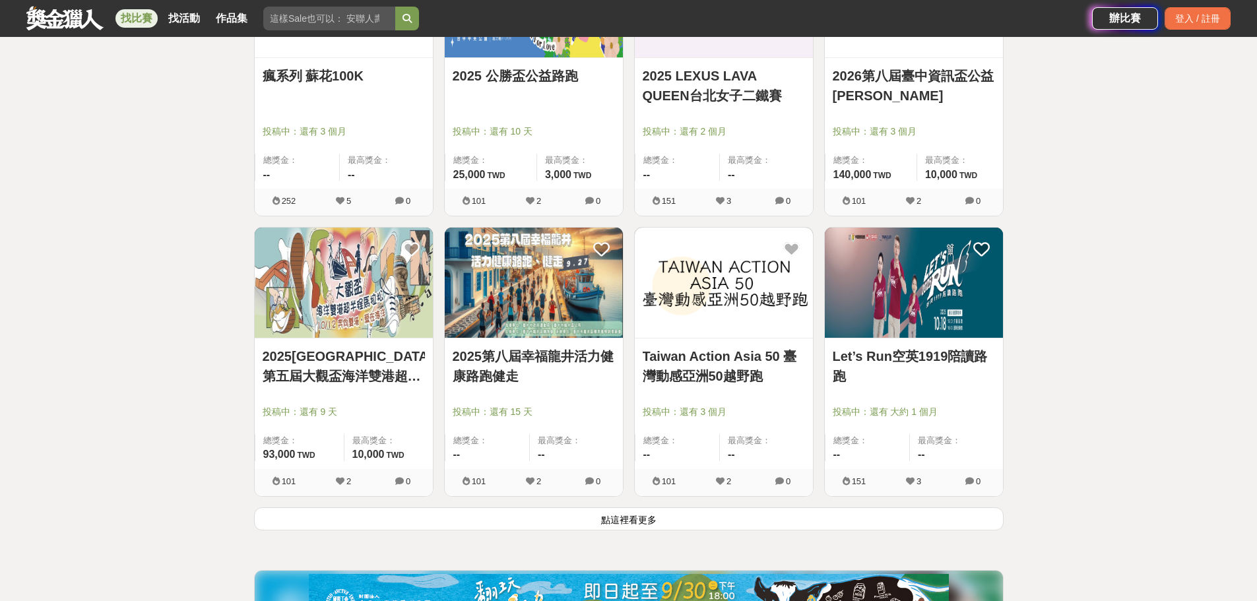
scroll to position [3168, 0]
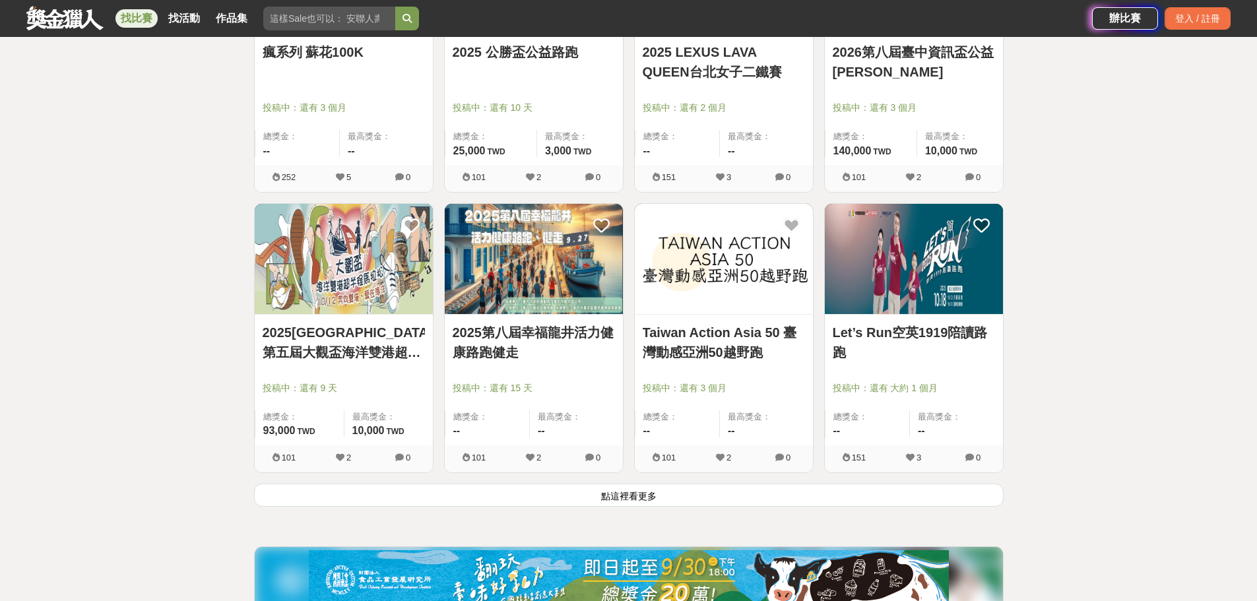
click at [395, 490] on button "點這裡看更多" at bounding box center [629, 495] width 750 height 23
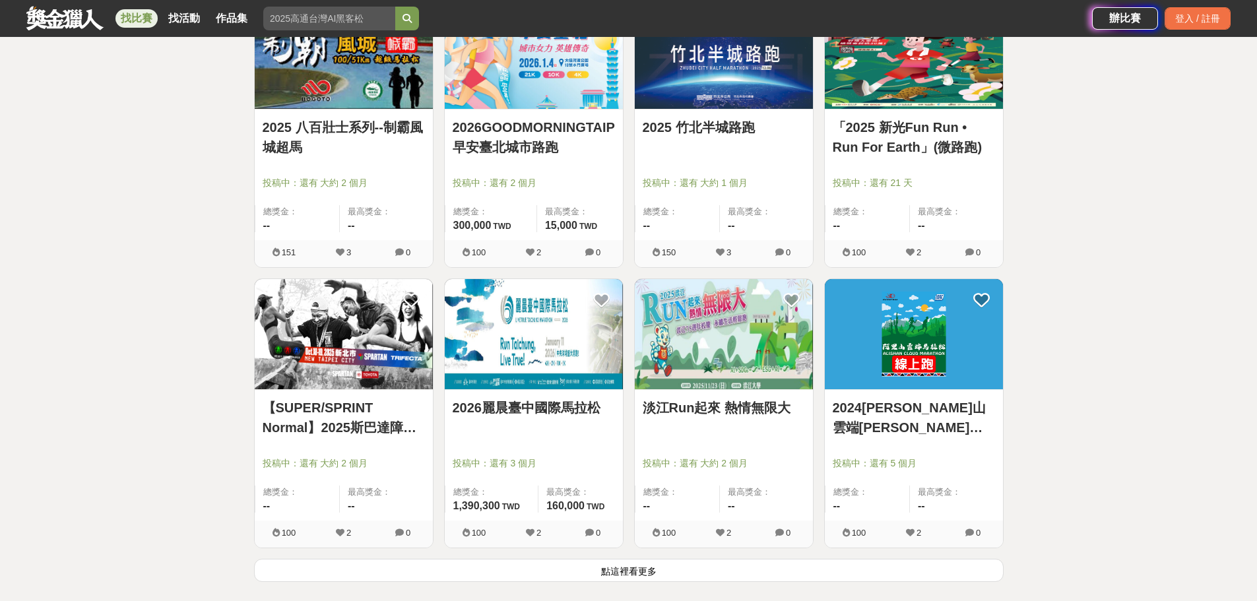
scroll to position [4818, 0]
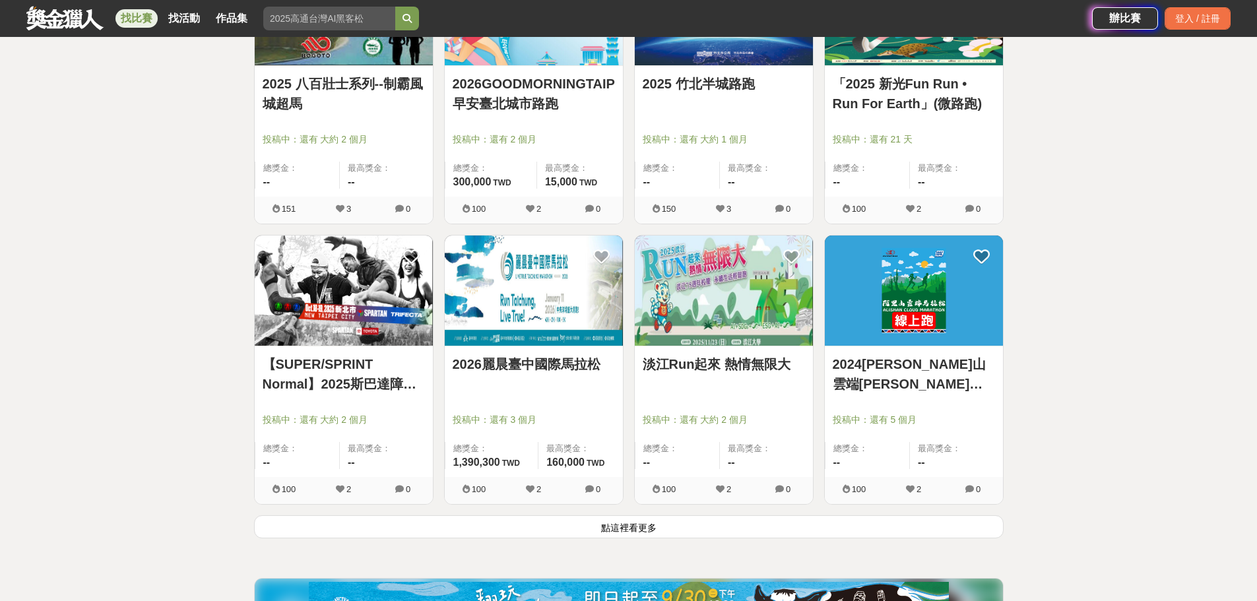
click at [557, 526] on button "點這裡看更多" at bounding box center [629, 526] width 750 height 23
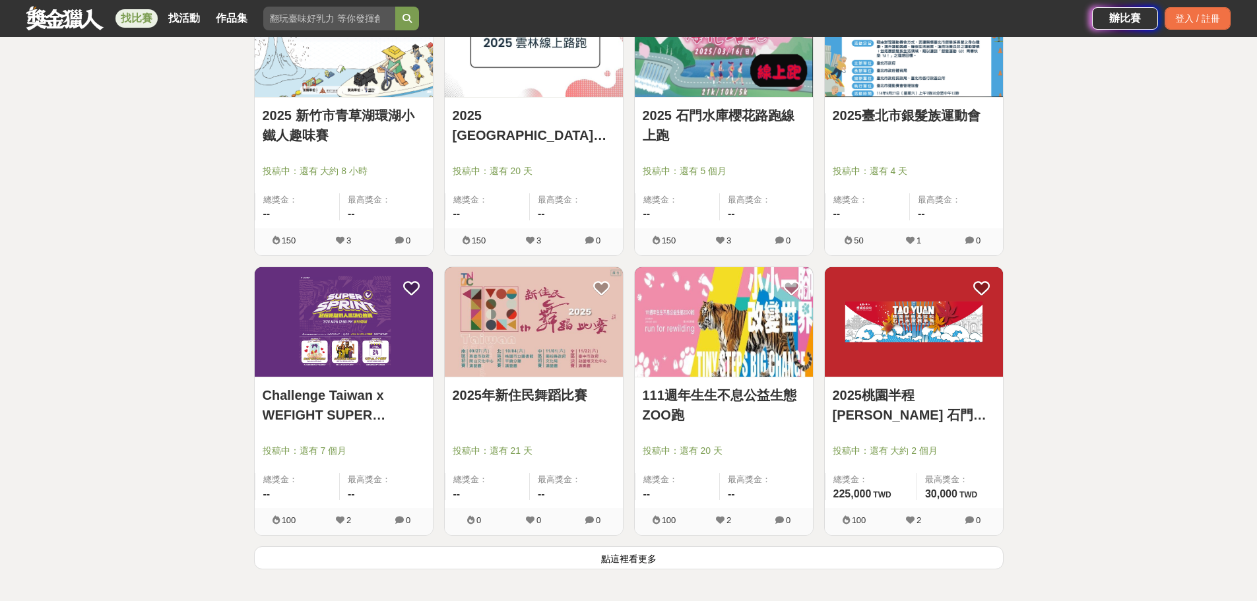
scroll to position [6533, 0]
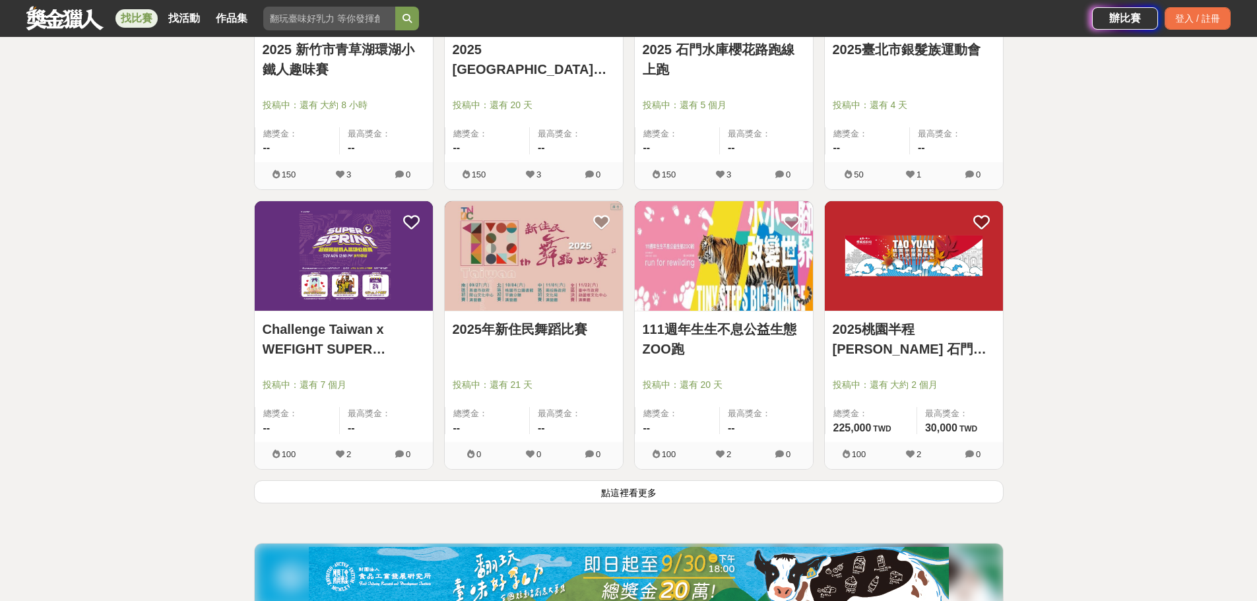
click at [382, 488] on button "點這裡看更多" at bounding box center [629, 491] width 750 height 23
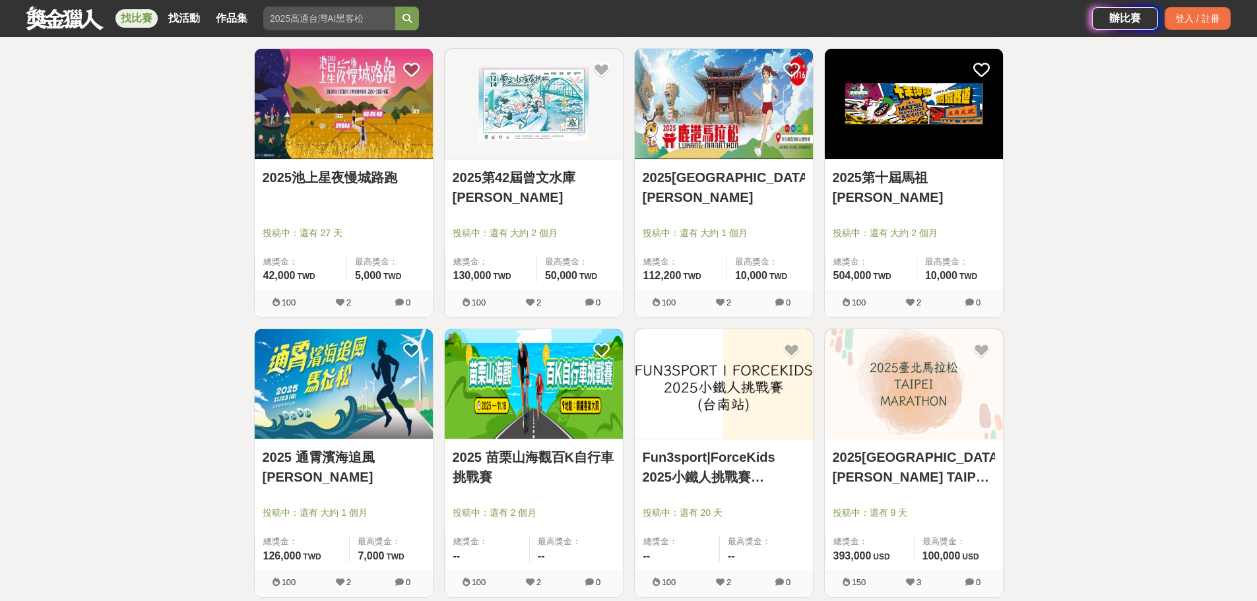
scroll to position [8117, 0]
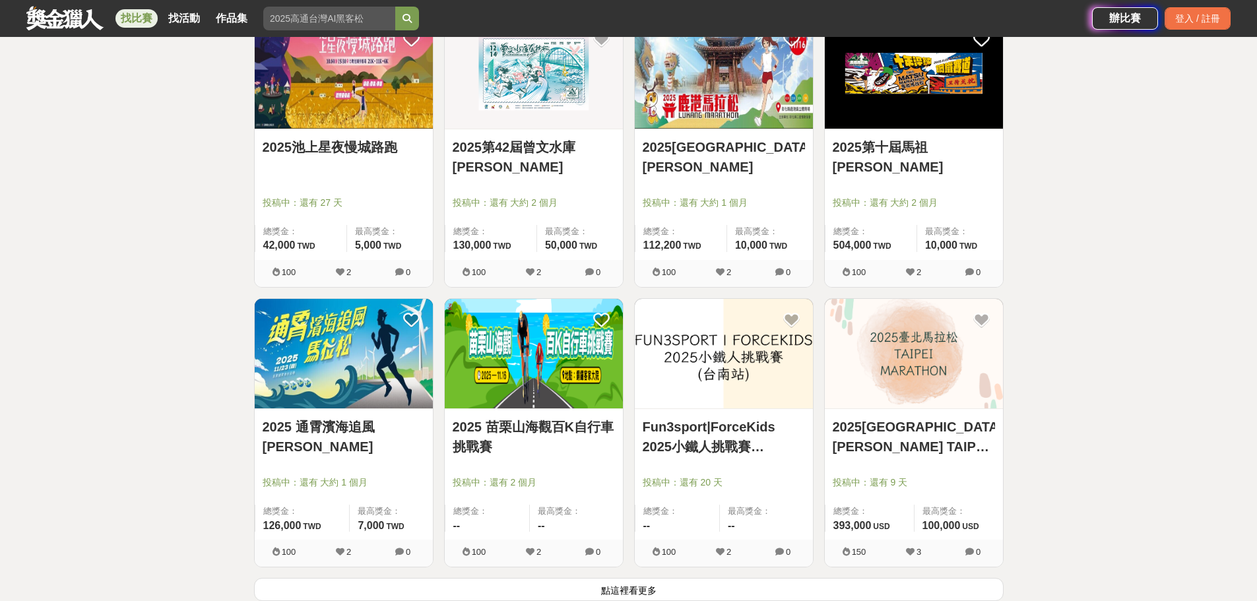
click at [547, 426] on link "2025 苗栗山海觀百K自行車挑戰賽" at bounding box center [534, 437] width 162 height 40
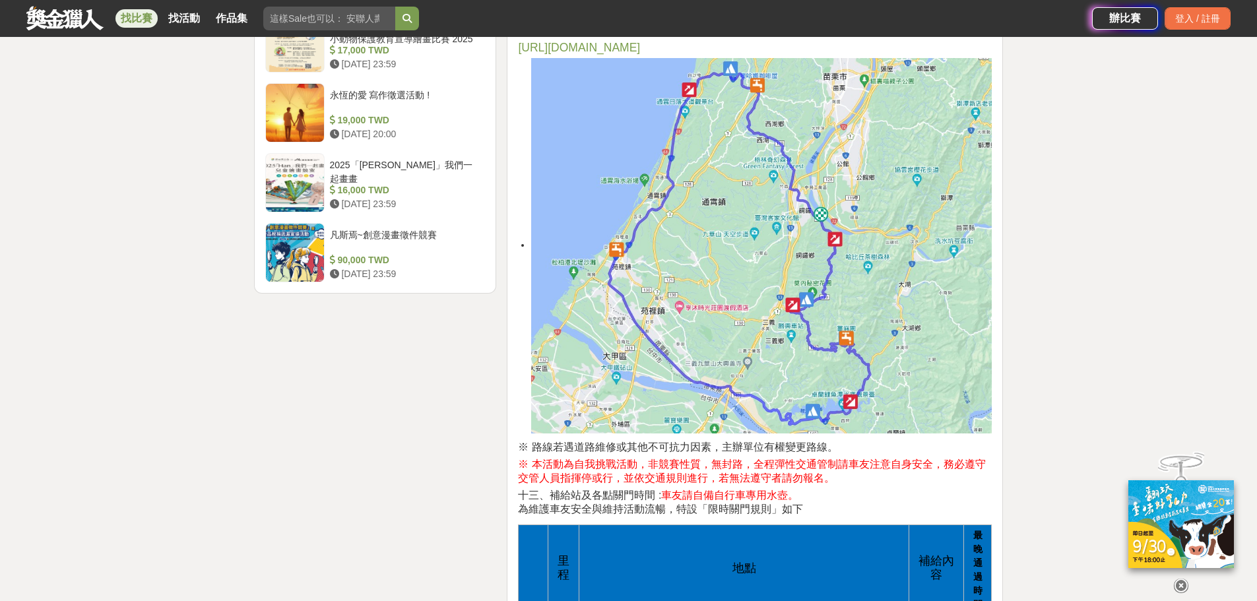
scroll to position [1650, 0]
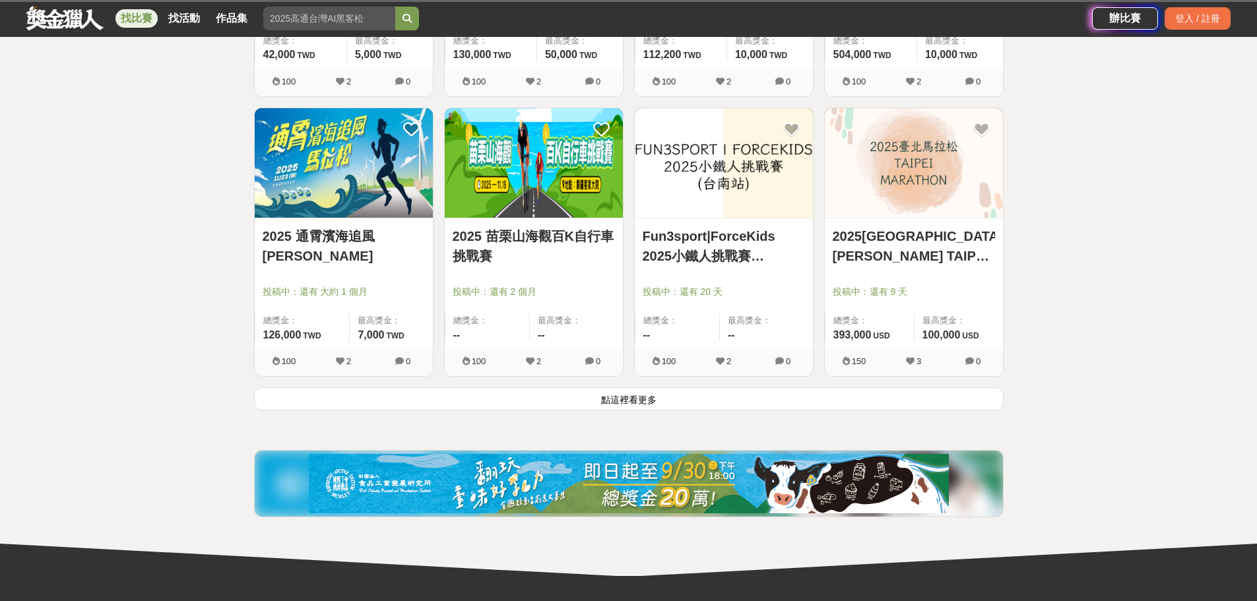
scroll to position [8315, 0]
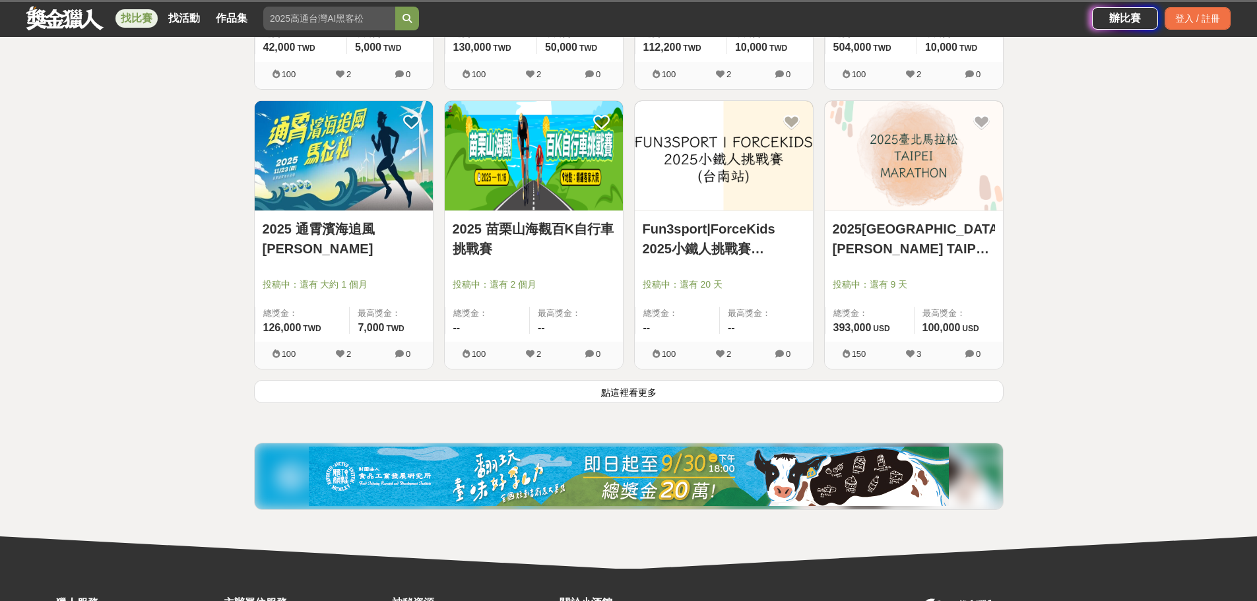
click at [640, 395] on button "點這裡看更多" at bounding box center [629, 391] width 750 height 23
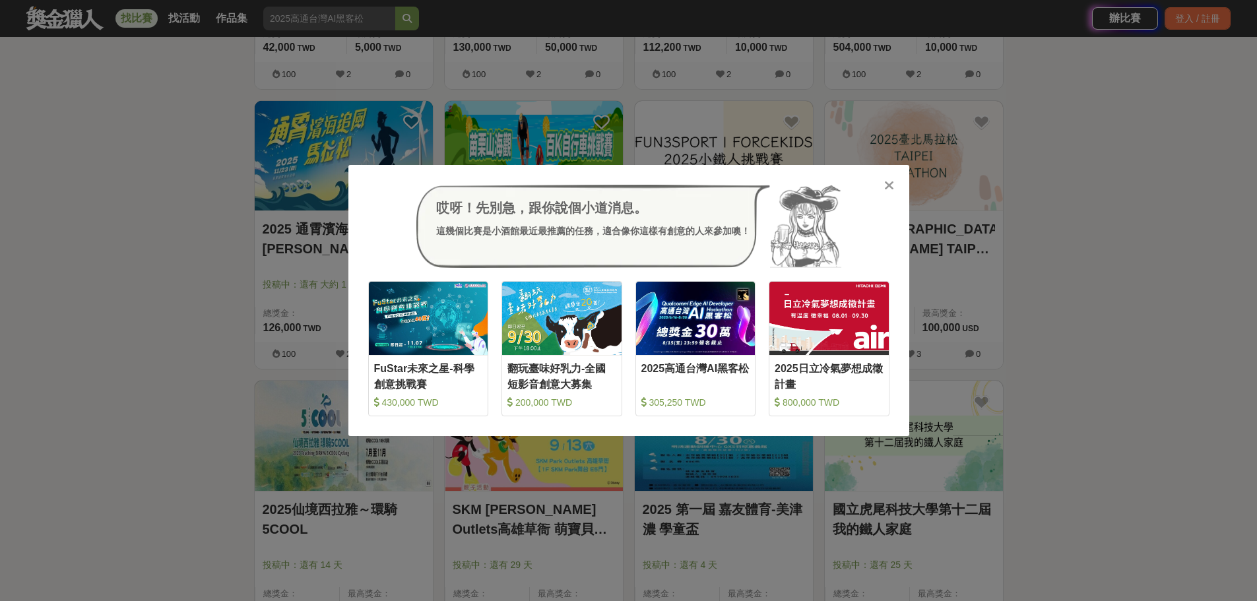
click at [892, 185] on icon at bounding box center [889, 185] width 10 height 13
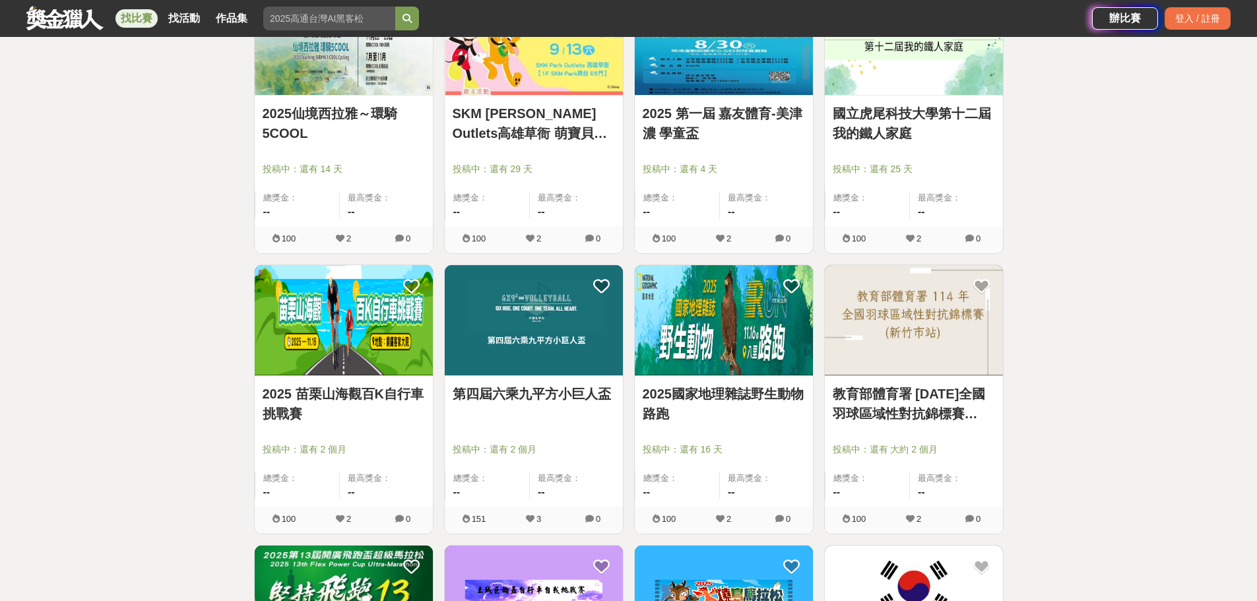
scroll to position [9041, 0]
